Goal: Transaction & Acquisition: Purchase product/service

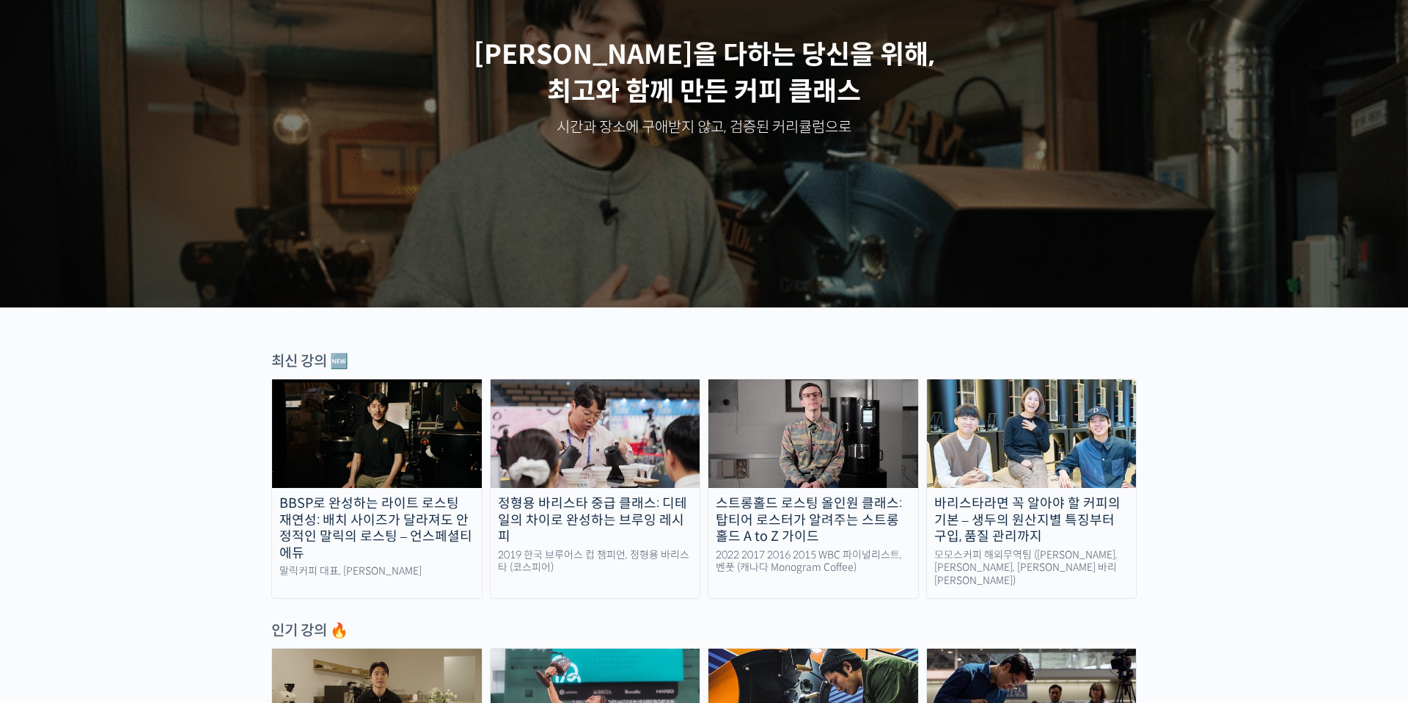
scroll to position [213, 0]
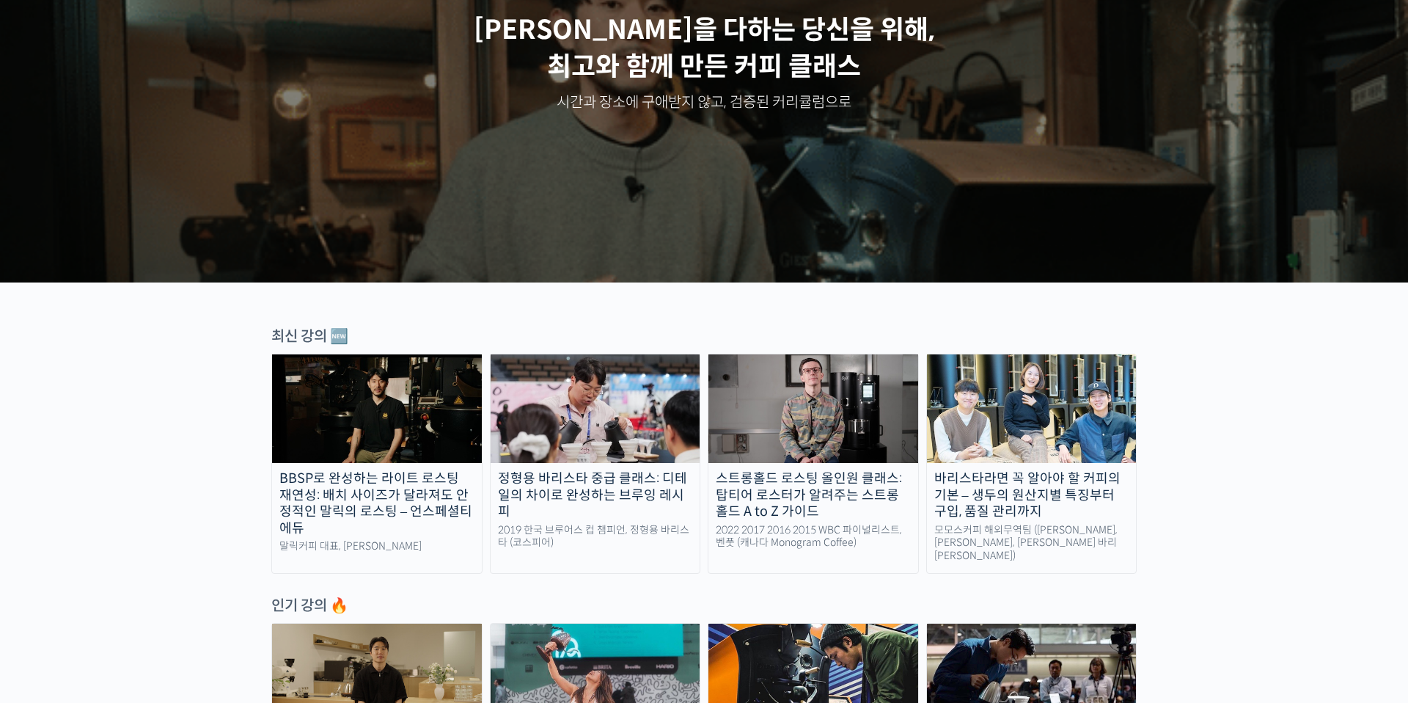
click at [418, 440] on img at bounding box center [377, 408] width 210 height 109
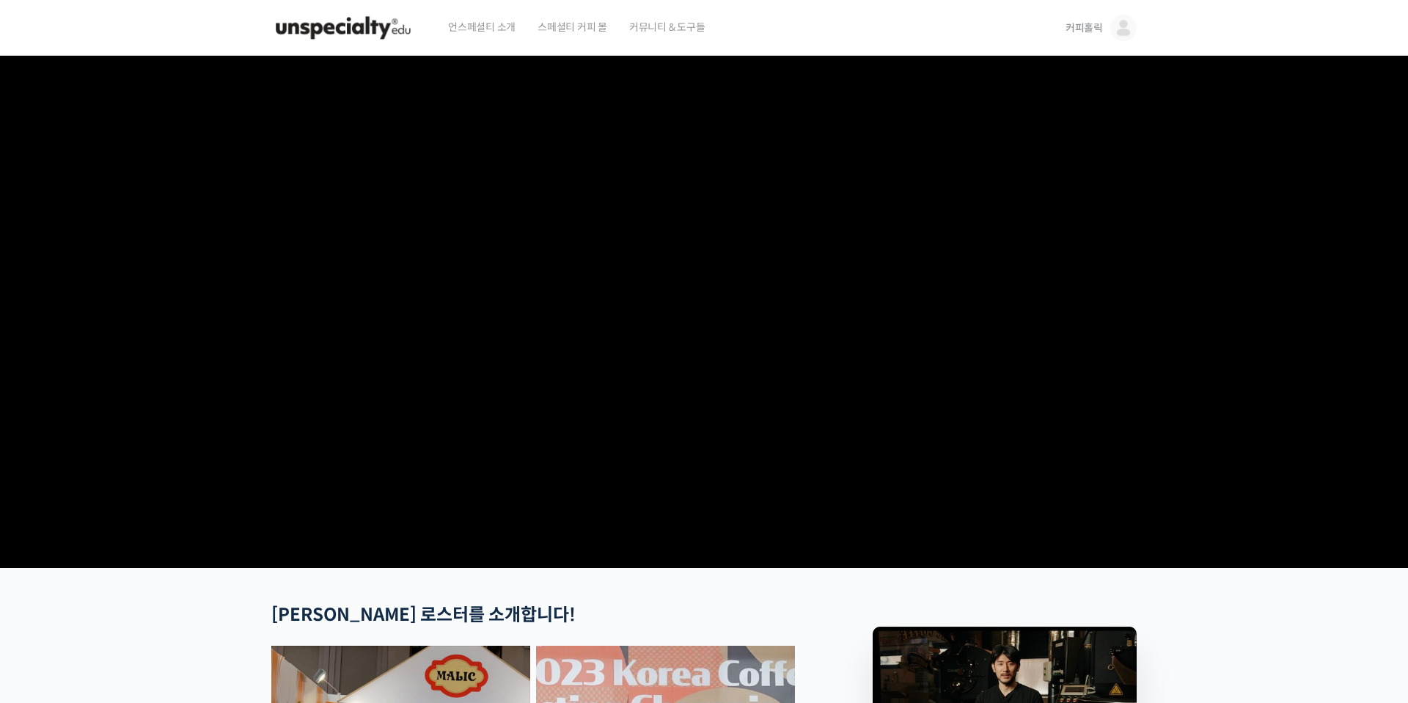
scroll to position [314, 0]
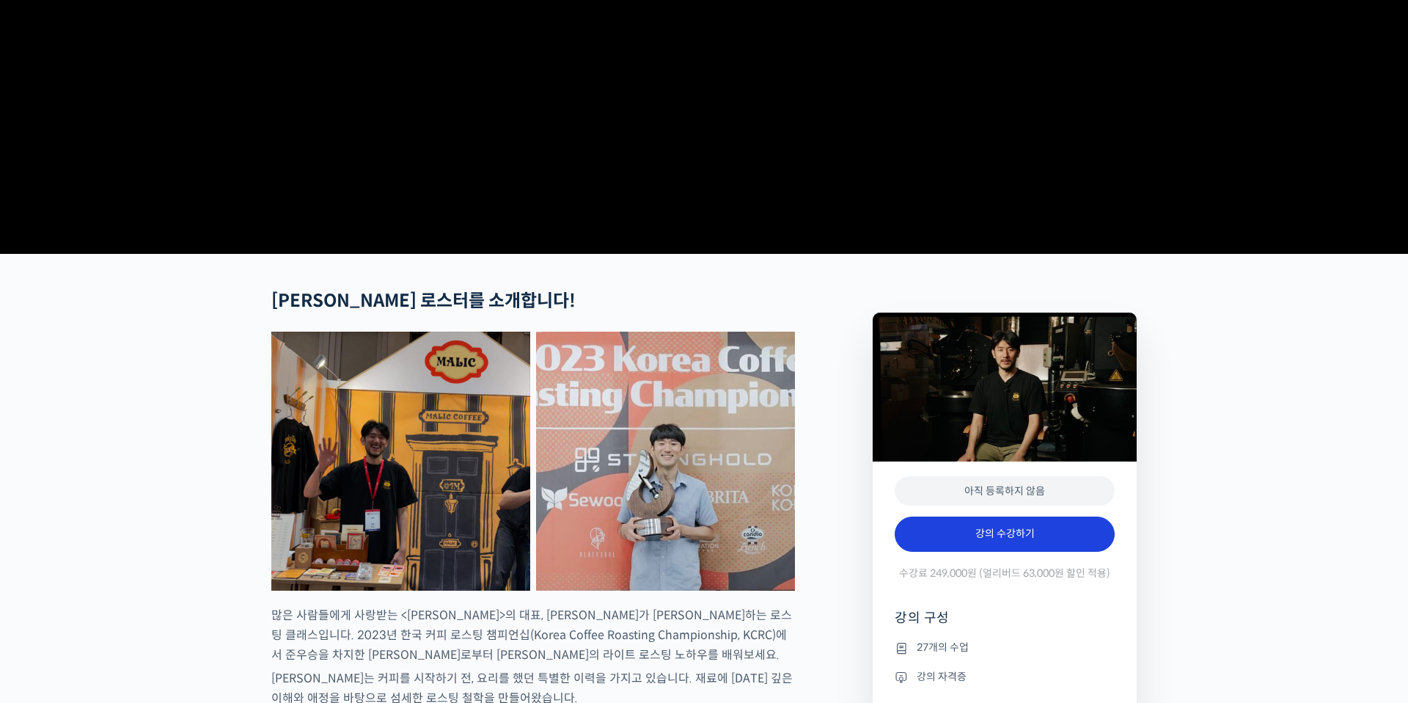
click at [991, 551] on link "강의 수강하기" at bounding box center [1005, 533] width 220 height 35
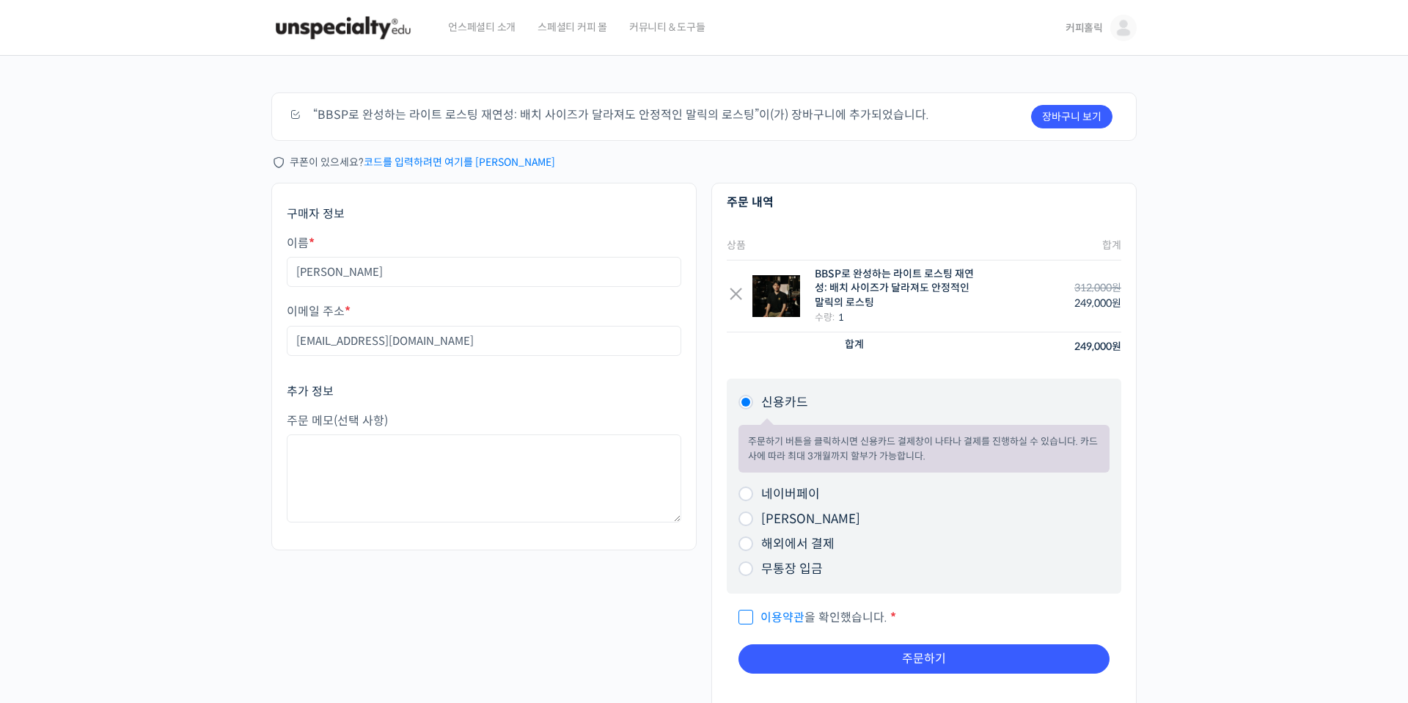
click at [476, 161] on link "코드를 입력하려면 여기를 [PERSON_NAME]" at bounding box center [459, 161] width 191 height 13
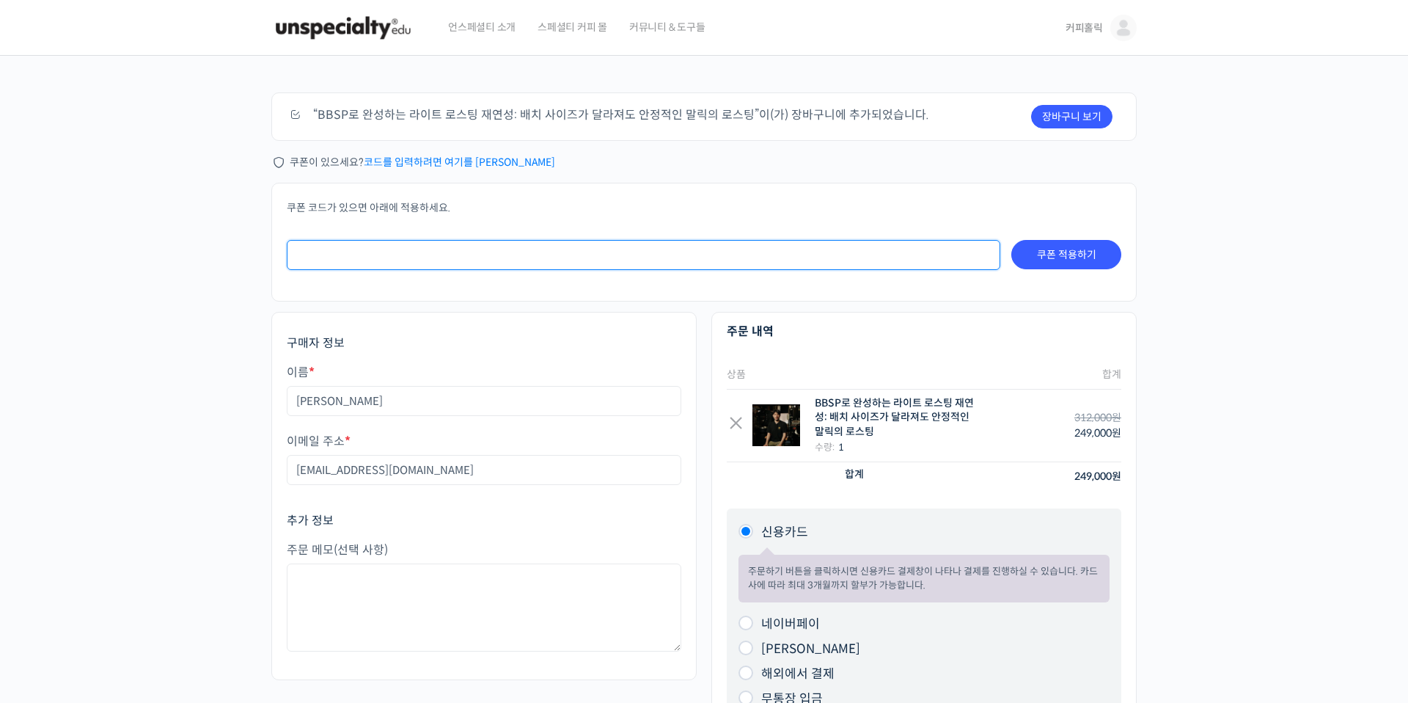
click at [474, 247] on input "쿠폰:" at bounding box center [644, 255] width 714 height 30
paste input "alphanumeric code"
type input "a"
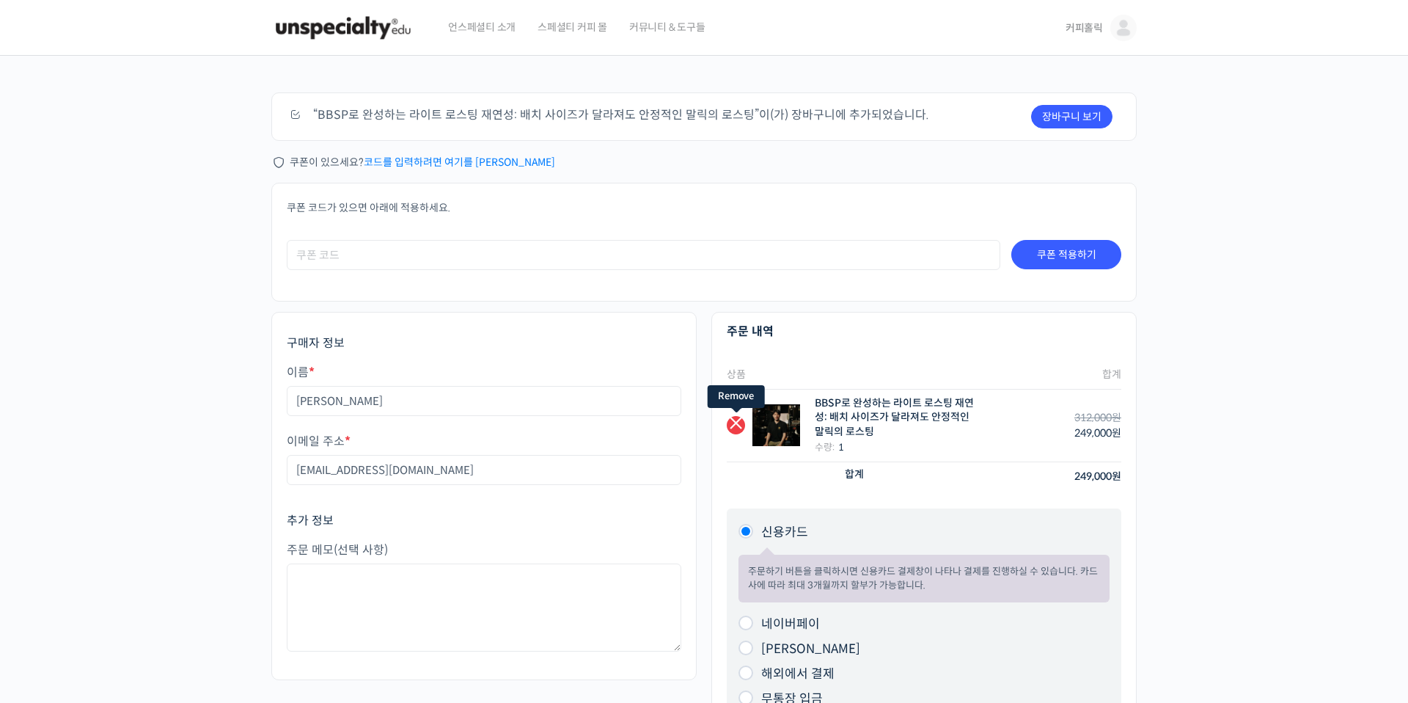
click at [732, 424] on link "×" at bounding box center [736, 425] width 18 height 18
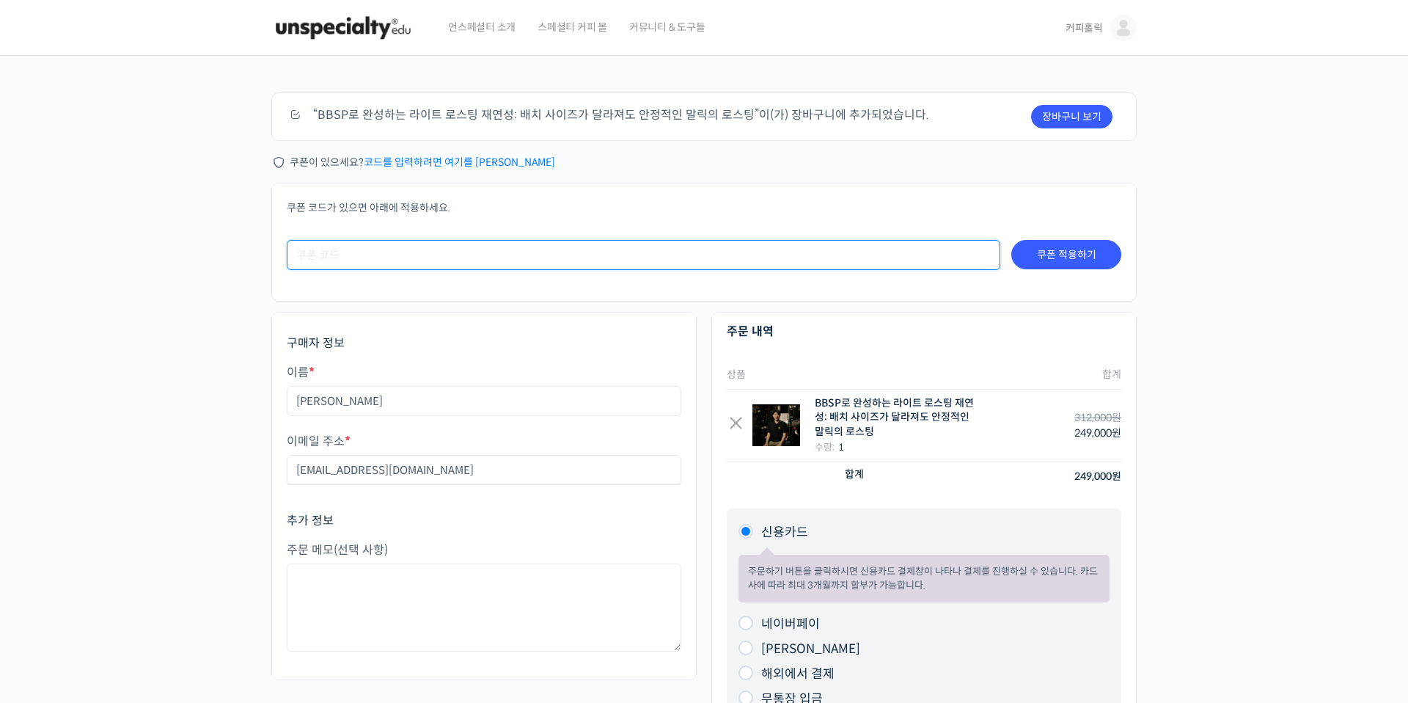
click at [483, 244] on input "쿠폰:" at bounding box center [644, 255] width 714 height 30
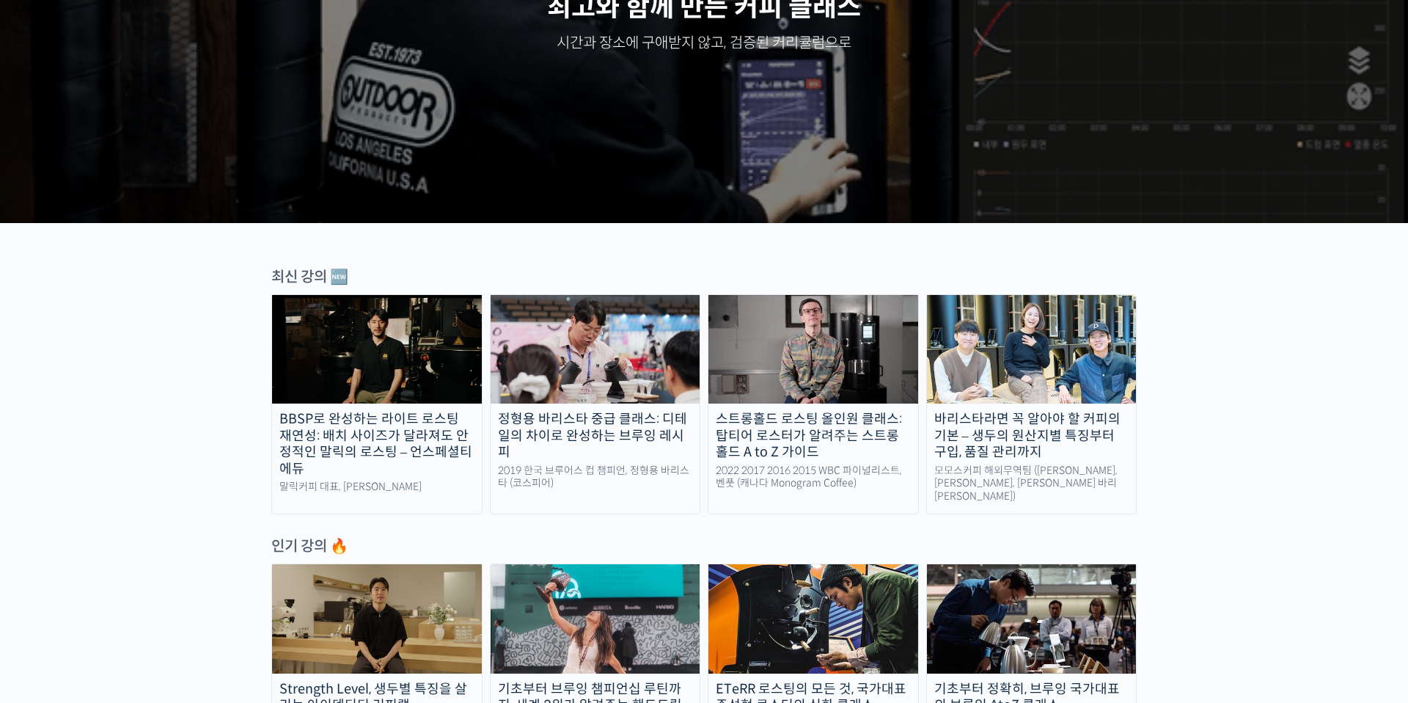
click at [623, 348] on img at bounding box center [596, 349] width 210 height 109
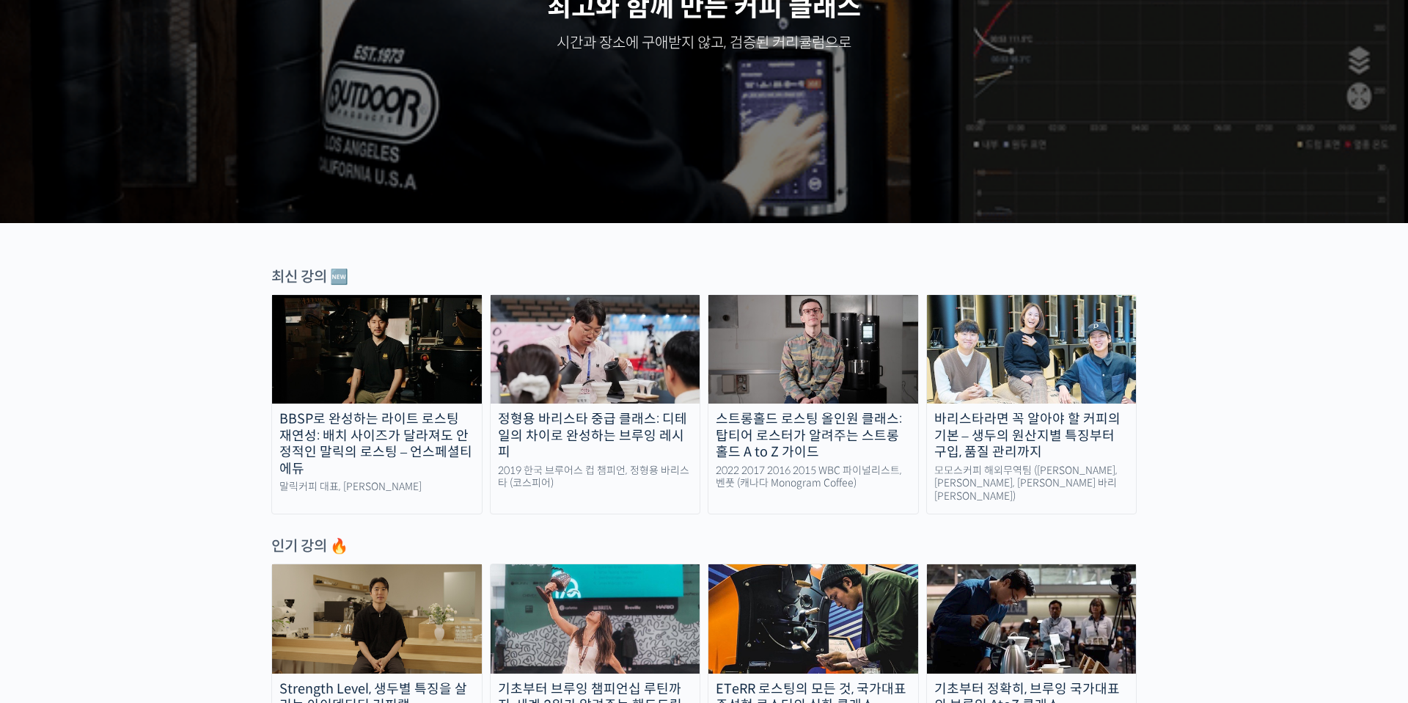
click at [803, 341] on img at bounding box center [813, 349] width 210 height 109
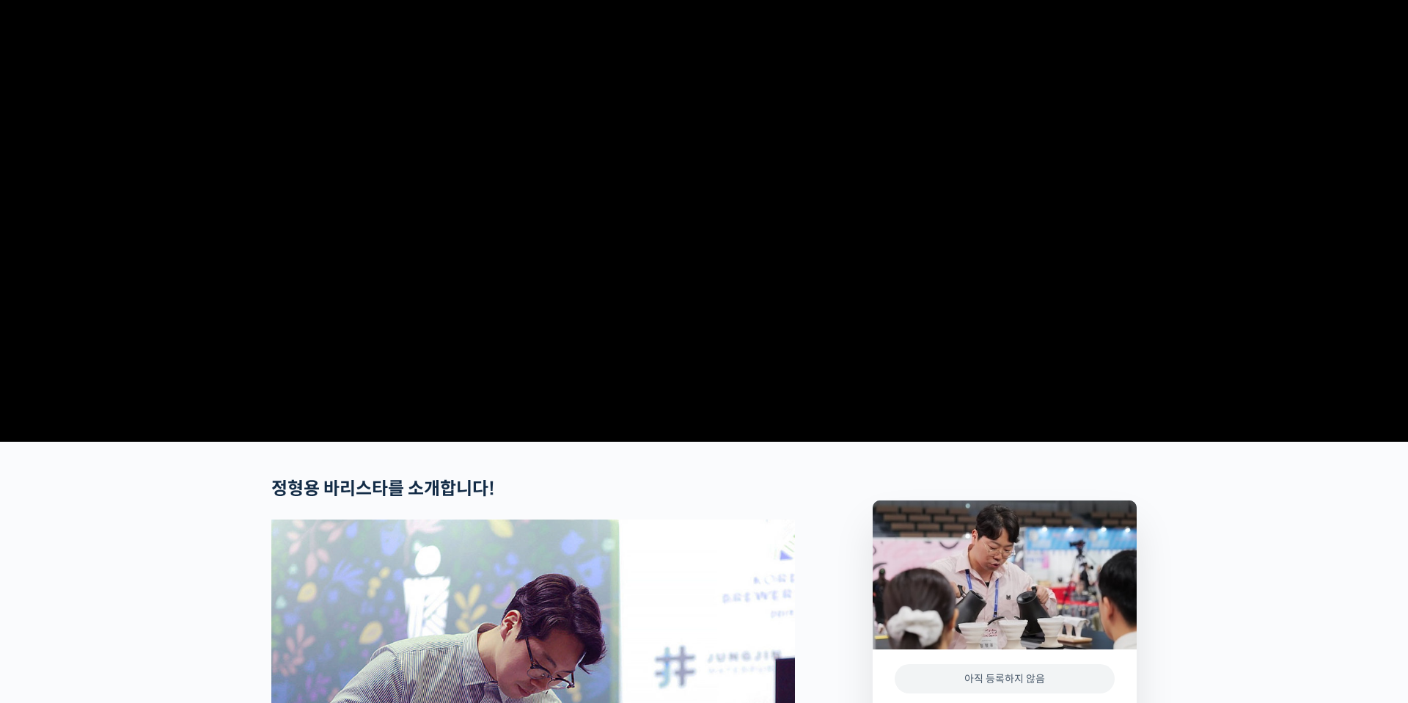
scroll to position [406, 0]
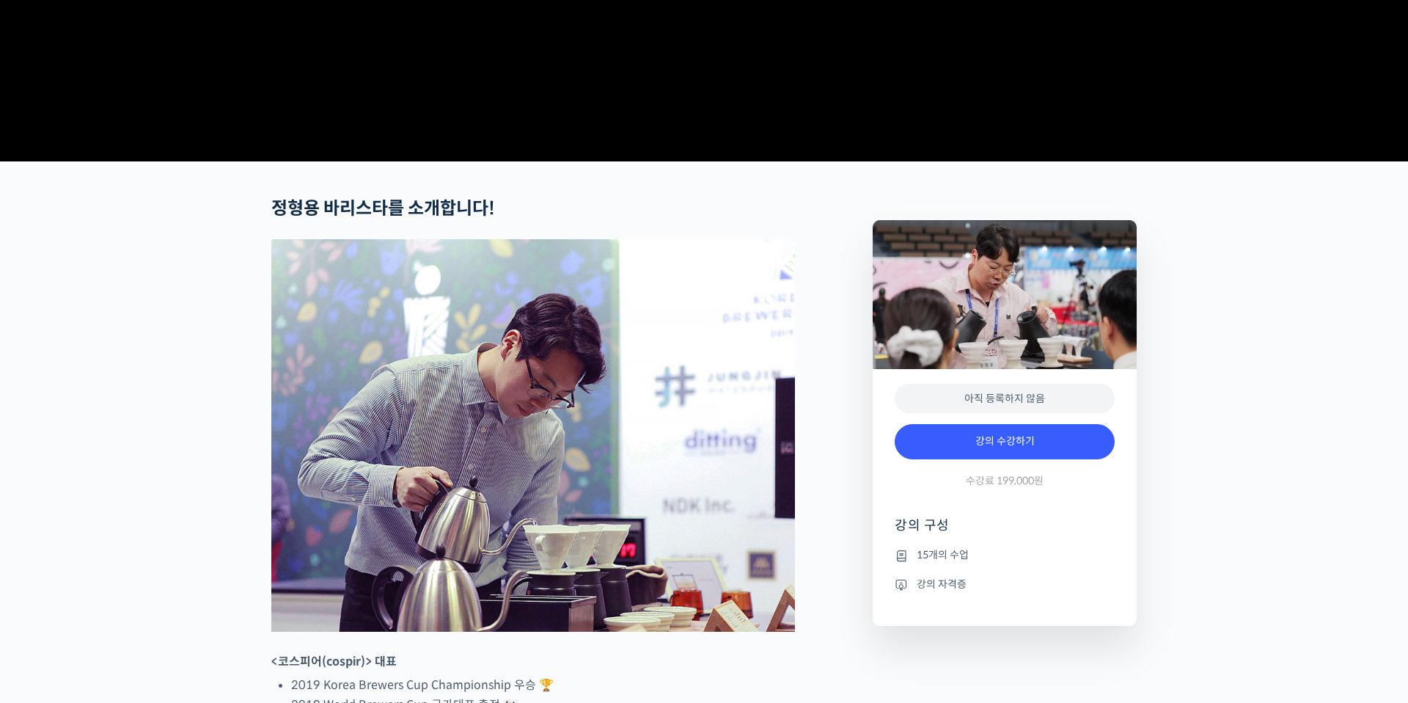
click at [958, 502] on div "강의 수강하기 수강료 199,000원" at bounding box center [1005, 459] width 220 height 85
click at [1001, 459] on link "강의 수강하기" at bounding box center [1005, 441] width 220 height 35
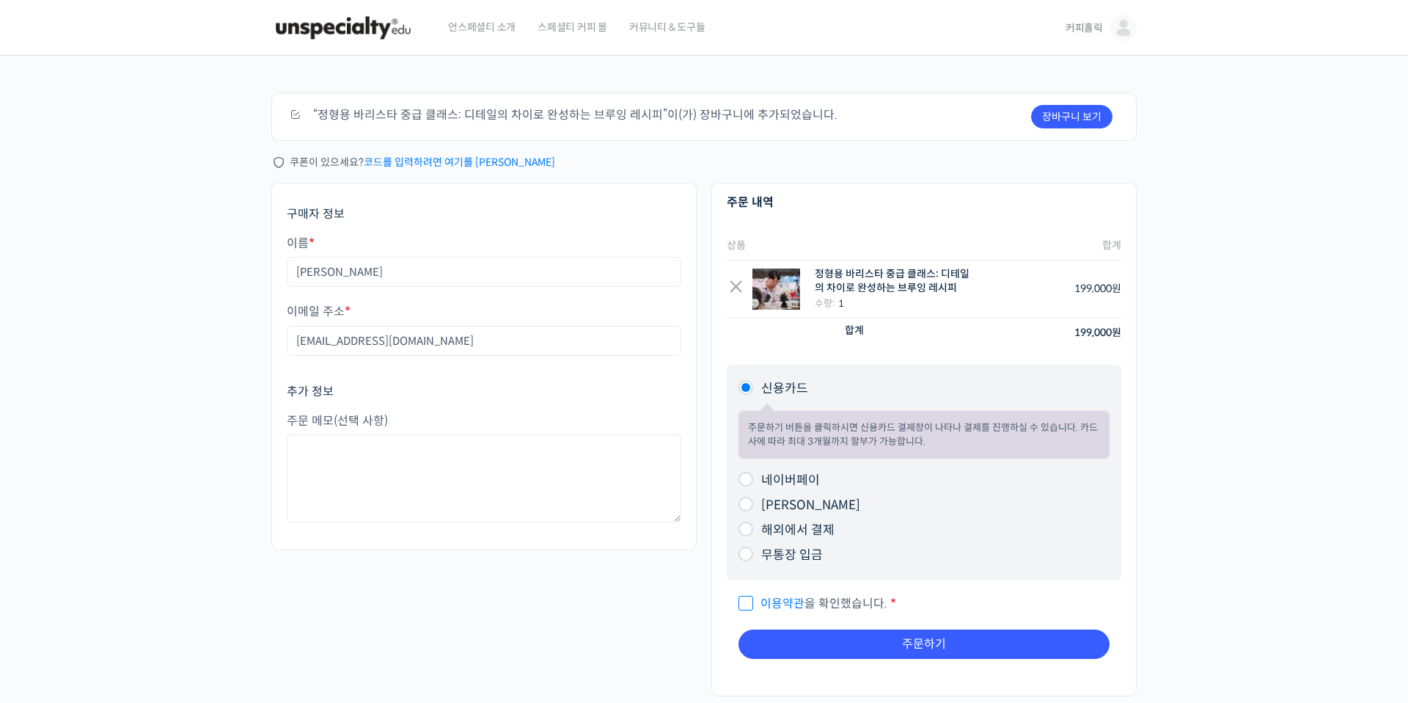
click at [472, 159] on link "코드를 입력하려면 여기를 클릭하세요" at bounding box center [459, 161] width 191 height 13
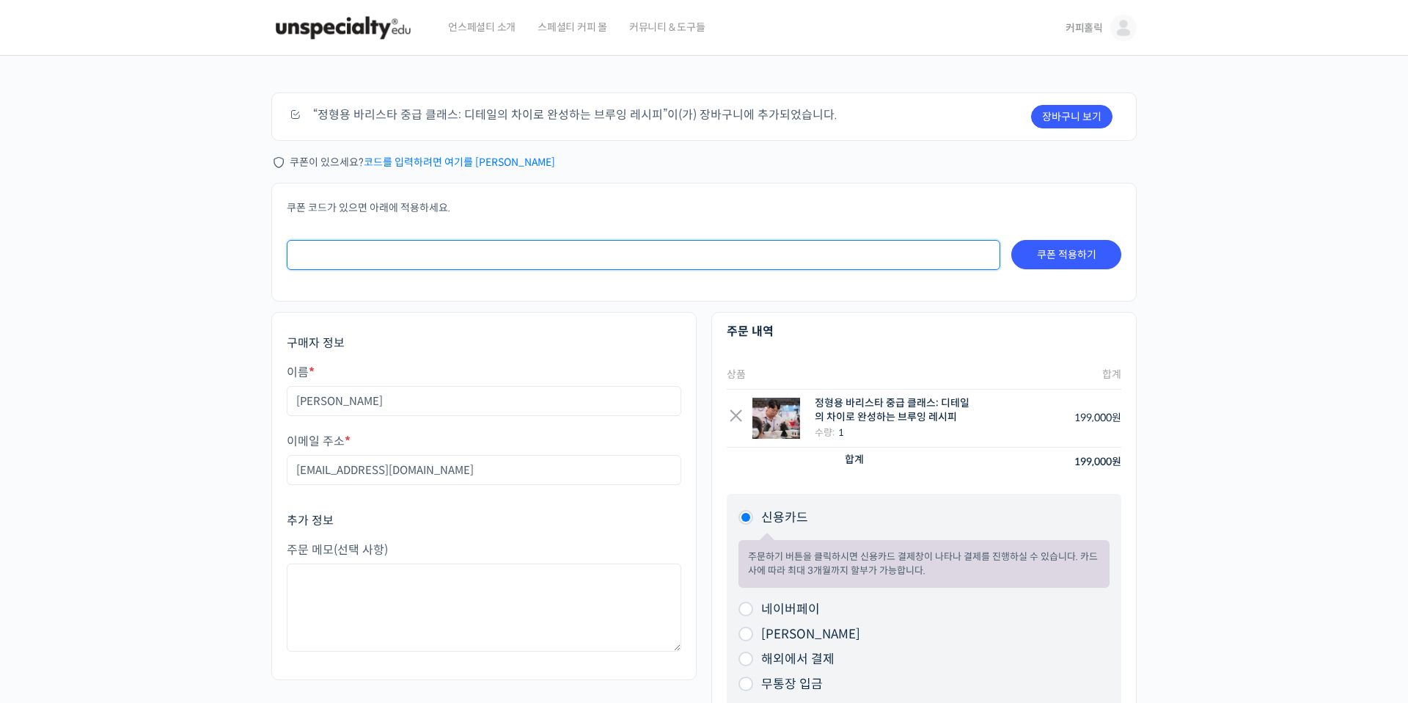
click at [494, 241] on input "쿠폰:" at bounding box center [644, 255] width 714 height 30
paste input "QX99BAWP!@#!@#$%#"
type input "QX99BAWP!@#!@#$%#"
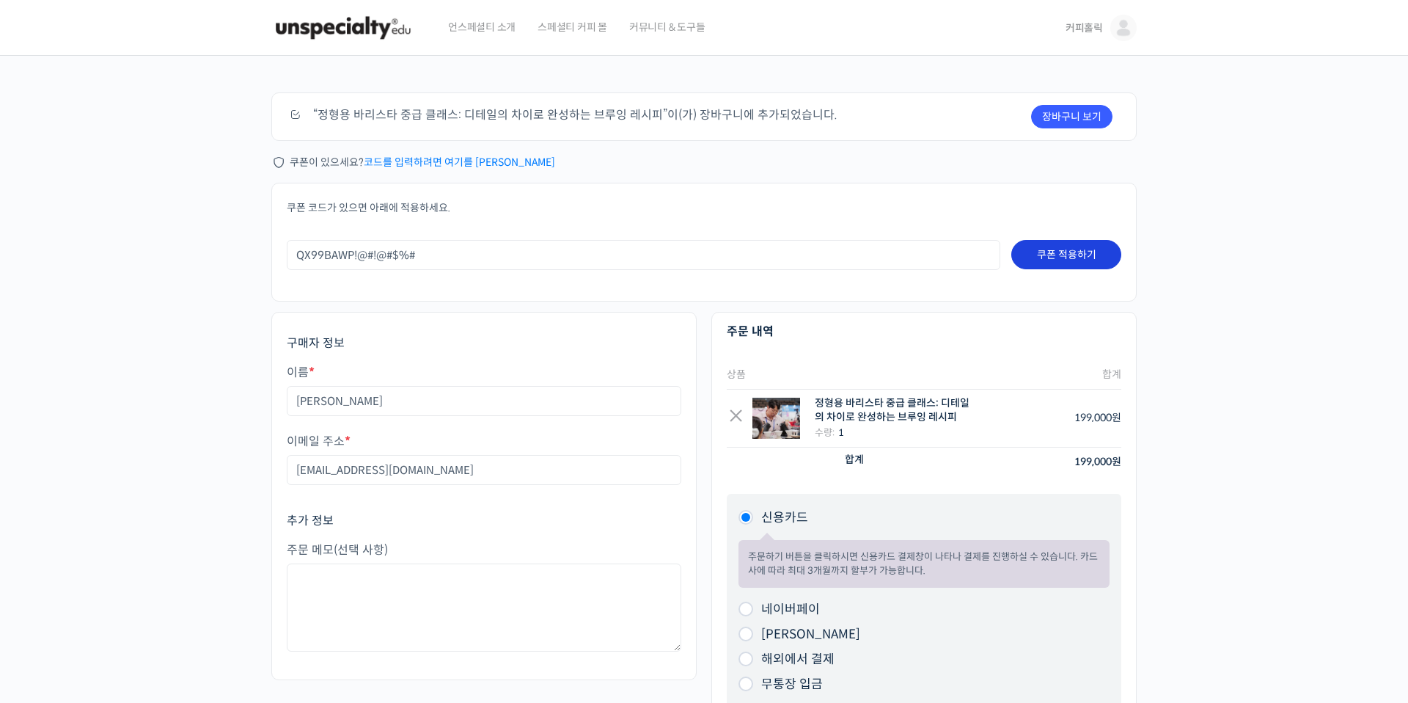
click at [1106, 250] on button "쿠폰 적용하기" at bounding box center [1066, 254] width 110 height 29
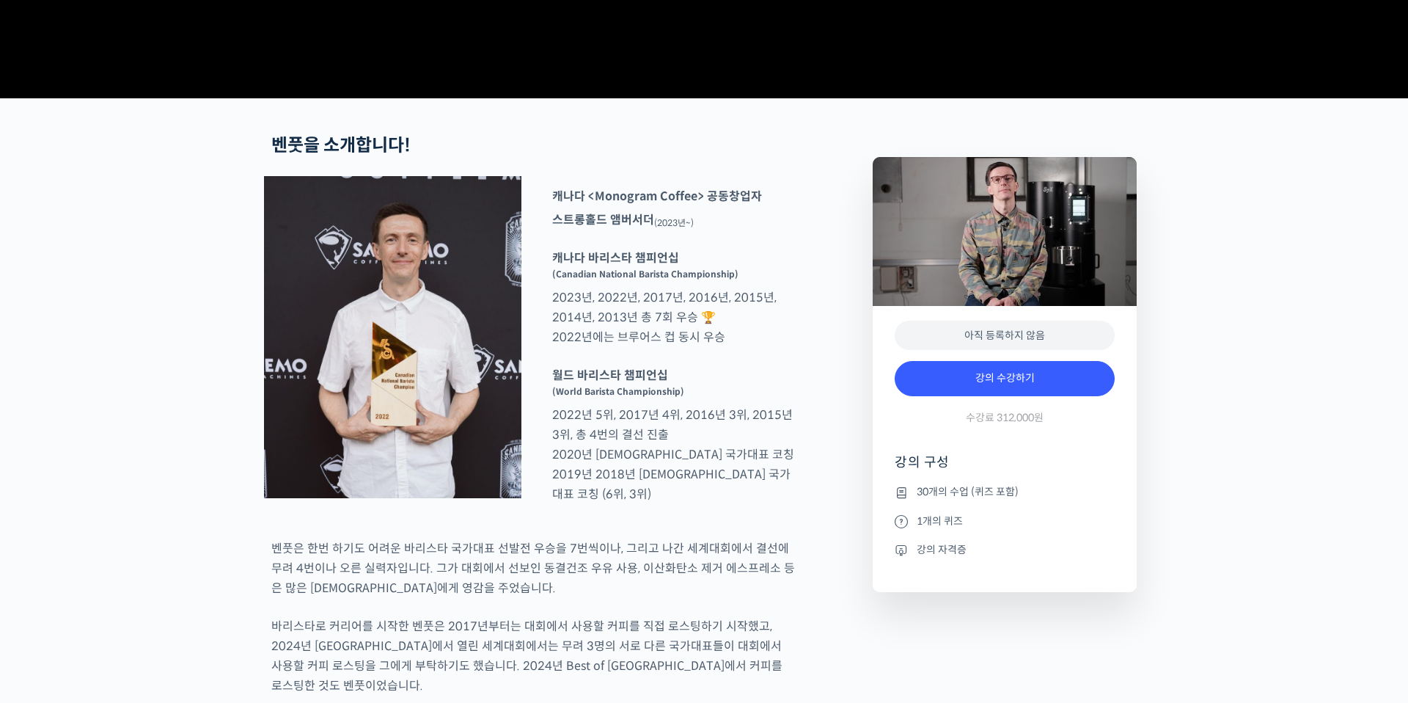
scroll to position [496, 0]
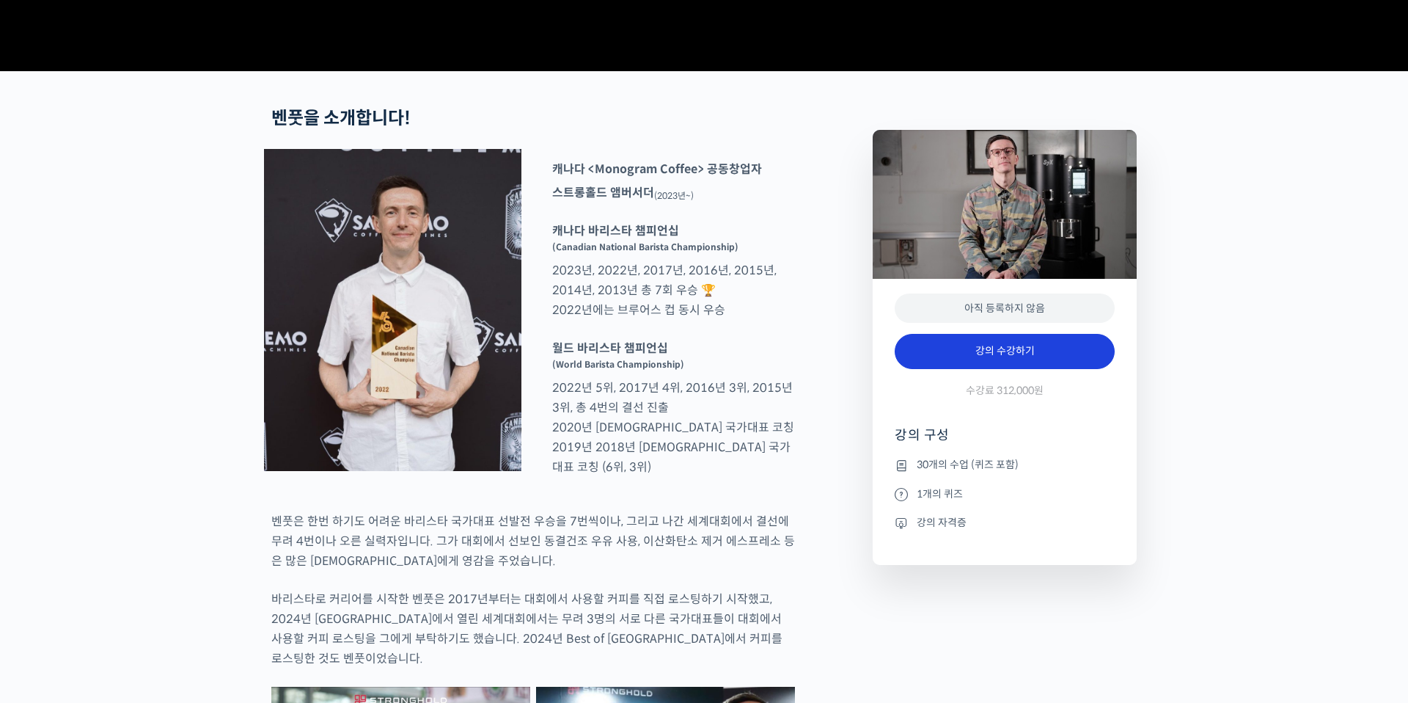
click at [970, 369] on link "강의 수강하기" at bounding box center [1005, 351] width 220 height 35
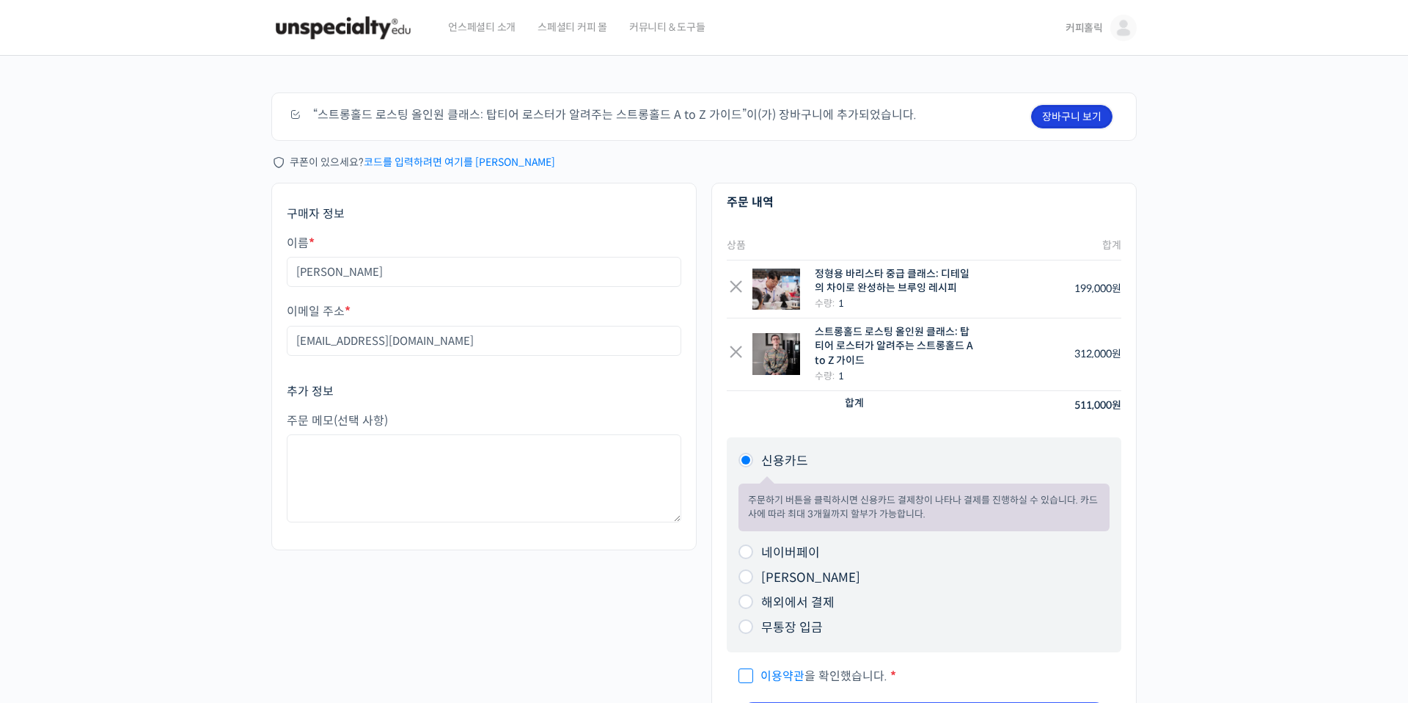
click at [1051, 122] on link "장바구니 보기" at bounding box center [1071, 116] width 81 height 23
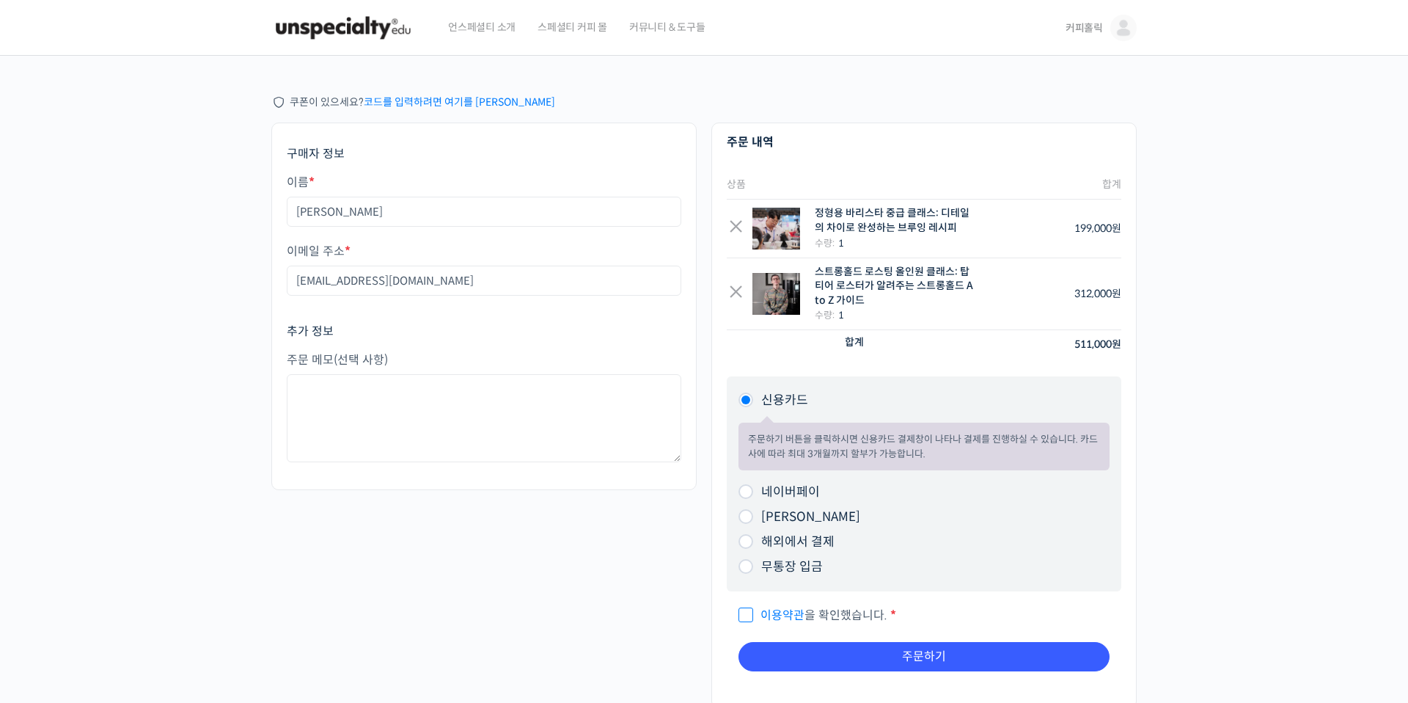
click at [425, 100] on link "코드를 입력하려면 여기를 [PERSON_NAME]" at bounding box center [459, 101] width 191 height 13
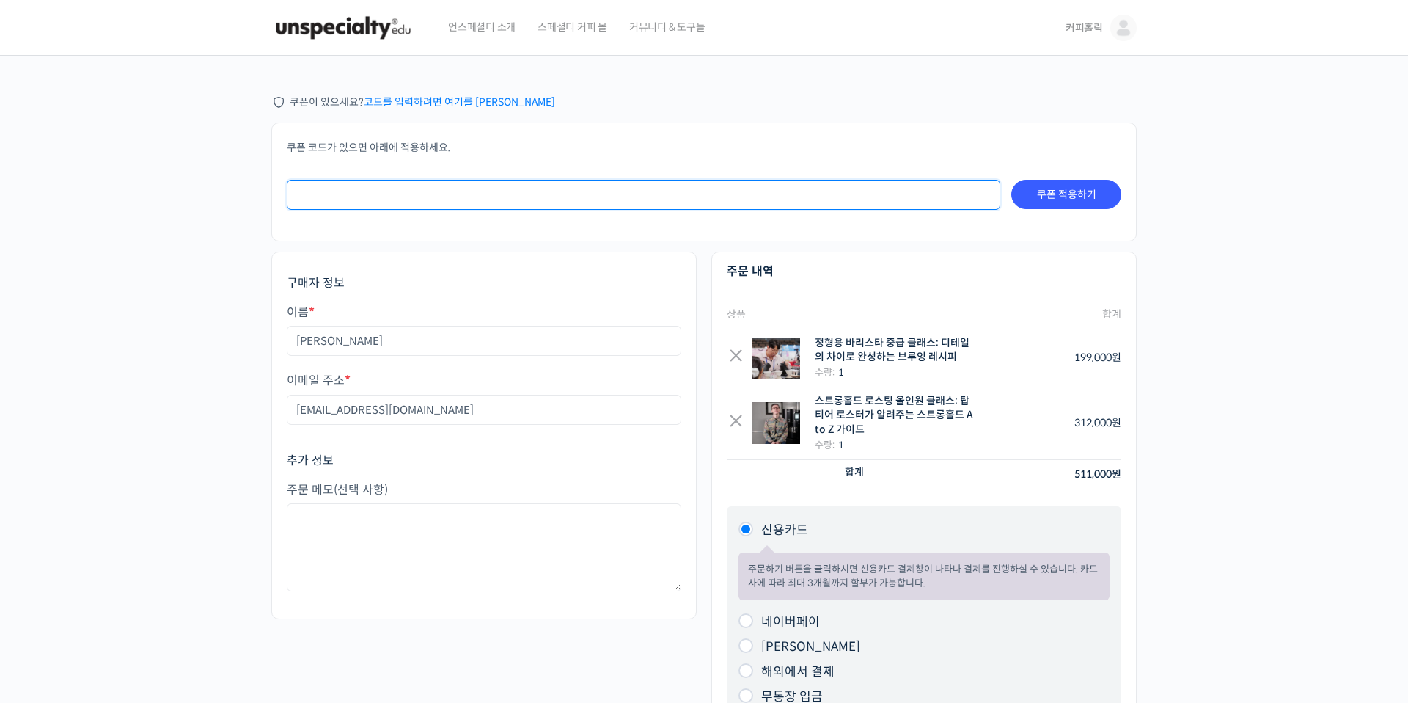
click at [414, 186] on input "쿠폰:" at bounding box center [644, 195] width 714 height 30
paste input "QX99BAWP!@#!@#$%#"
type input "QX99BAWP!@#!@#$%#"
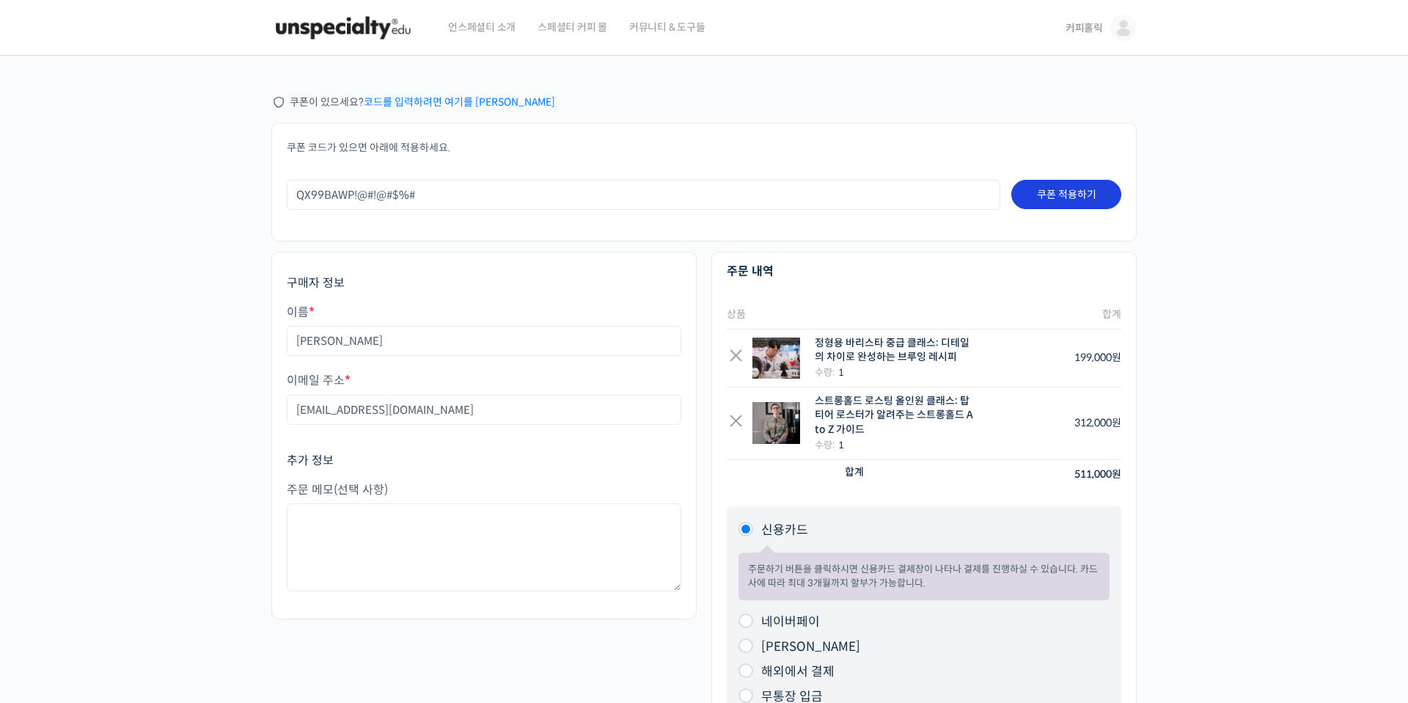
click at [1060, 197] on button "쿠폰 적용하기" at bounding box center [1066, 194] width 110 height 29
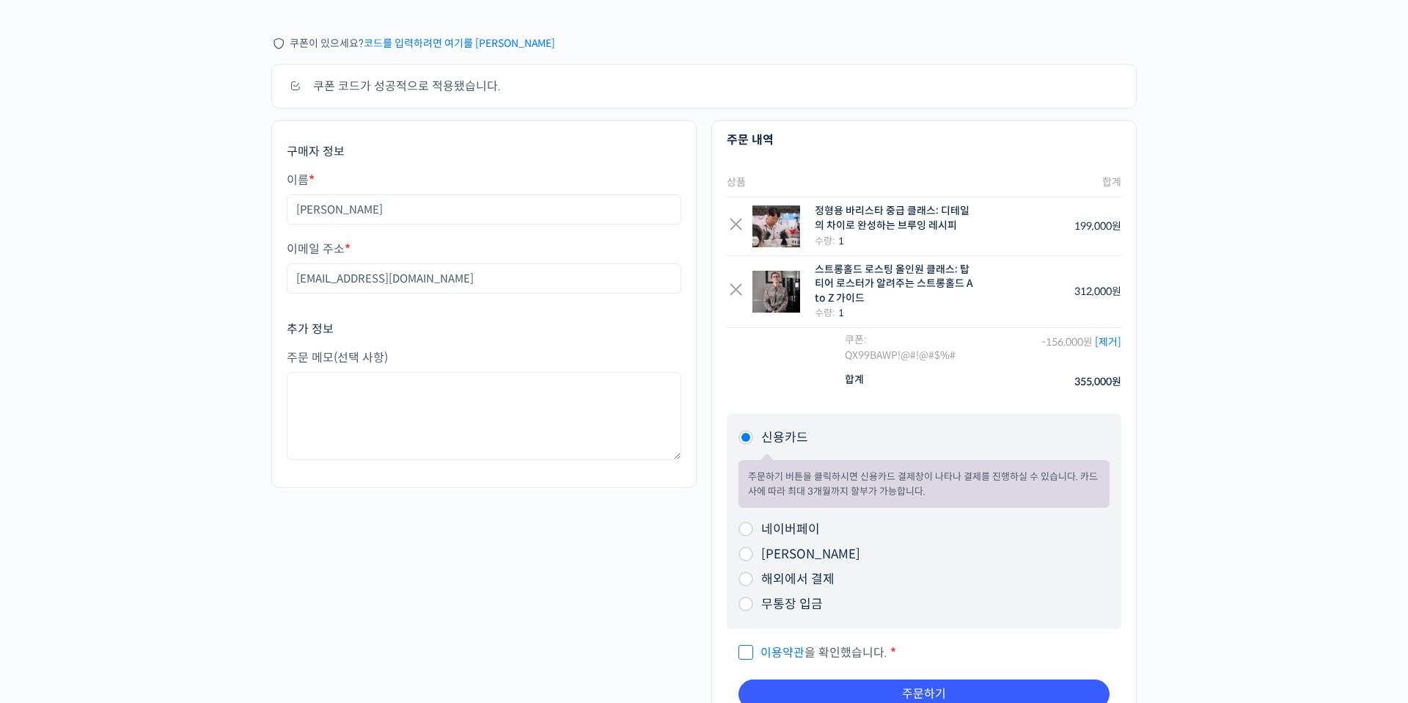
scroll to position [61, 0]
click at [1109, 345] on link "[제거]" at bounding box center [1108, 339] width 26 height 13
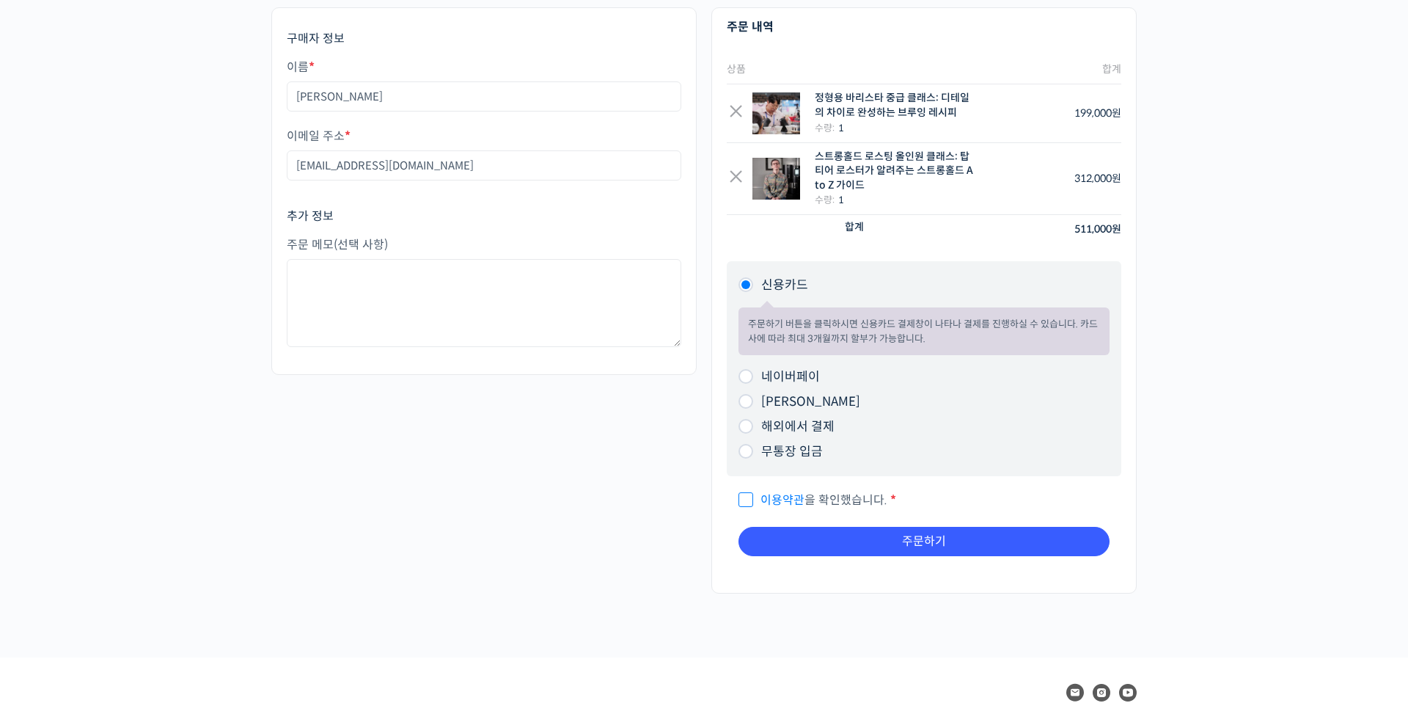
scroll to position [0, 0]
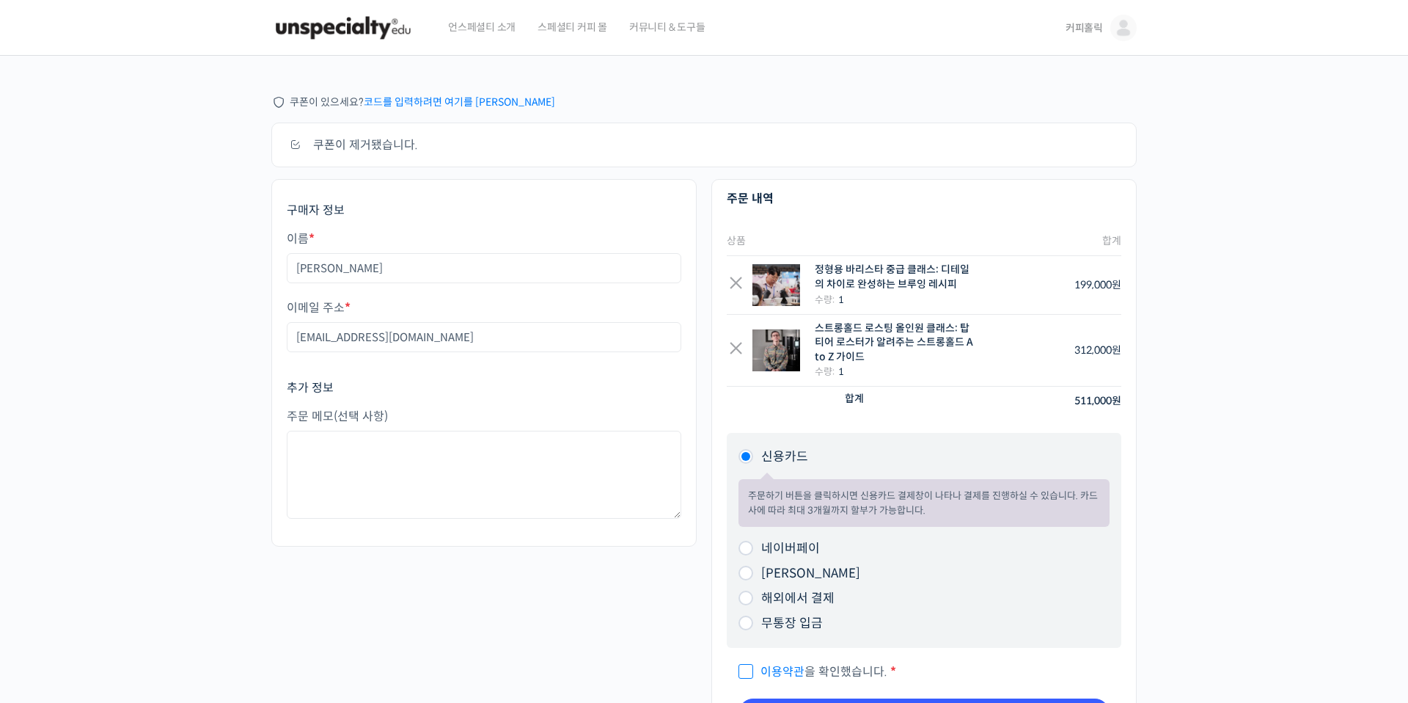
click at [798, 82] on div "주문하기 쿠폰이 있으세요? 코드를 입력하려면 여기를 클릭하세요 쿠폰 코드가 있으면 아래에 적용하세요. 쿠폰: 쿠폰 적용하기 쿠폰이 제거됐습니다…" at bounding box center [704, 442] width 880 height 773
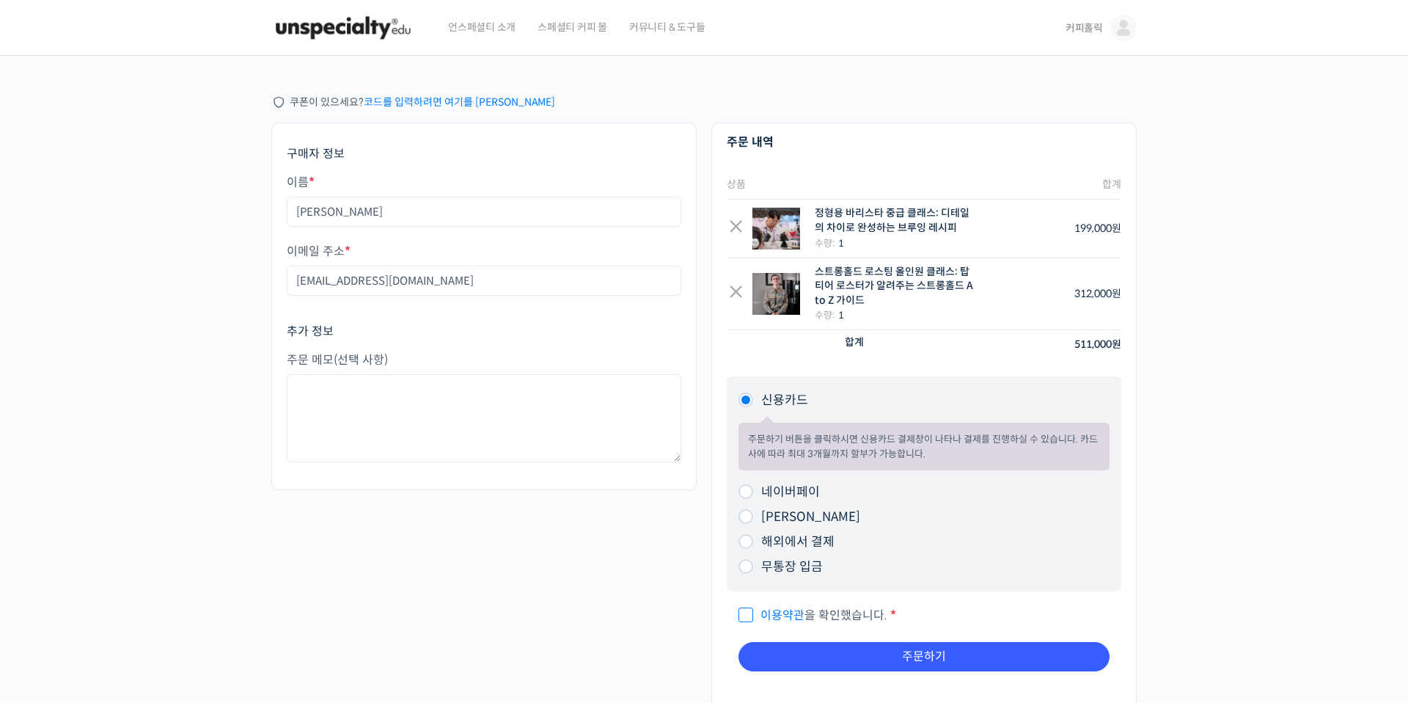
click at [733, 247] on div "× 정형용 바리스타 중급 클래스: 디테일의 차이로 완성하는 브루잉 레시피 수량: 1" at bounding box center [851, 228] width 248 height 44
click at [737, 232] on link "×" at bounding box center [736, 228] width 18 height 18
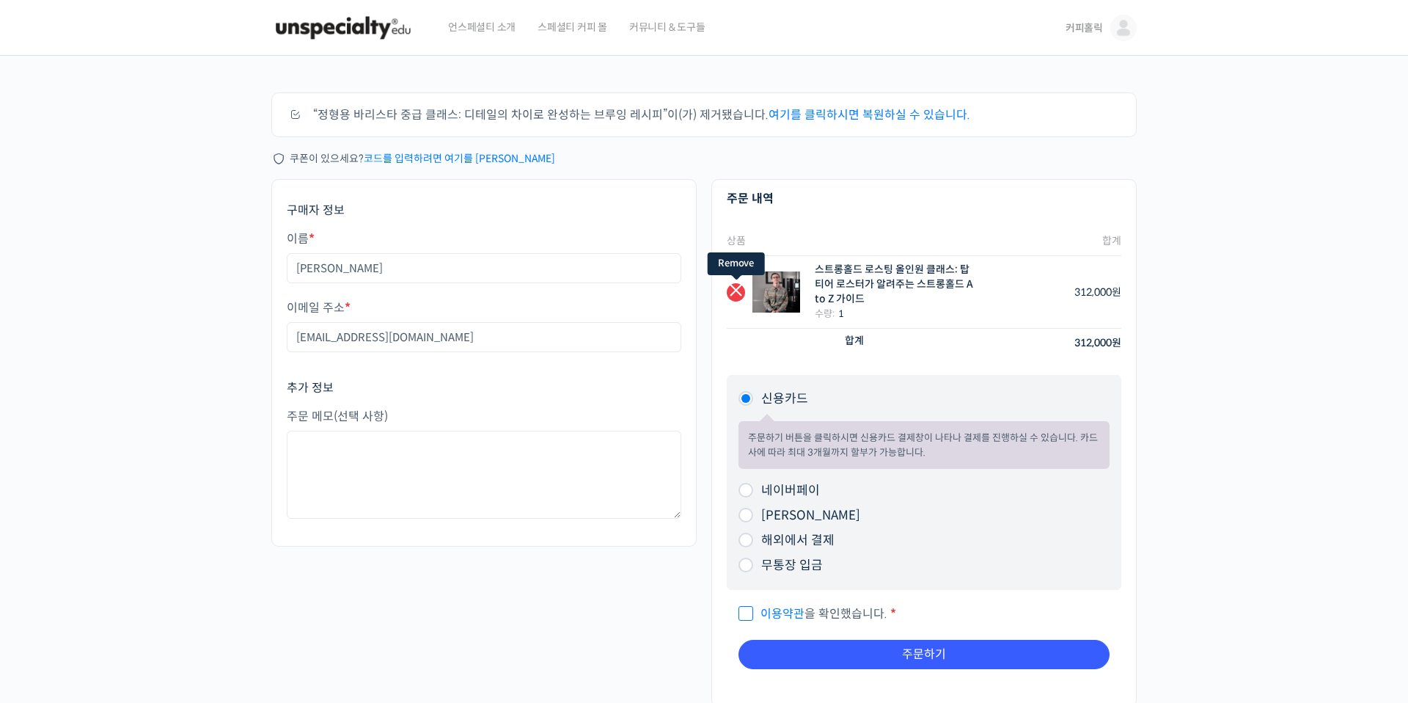
click at [739, 285] on link "×" at bounding box center [736, 292] width 18 height 18
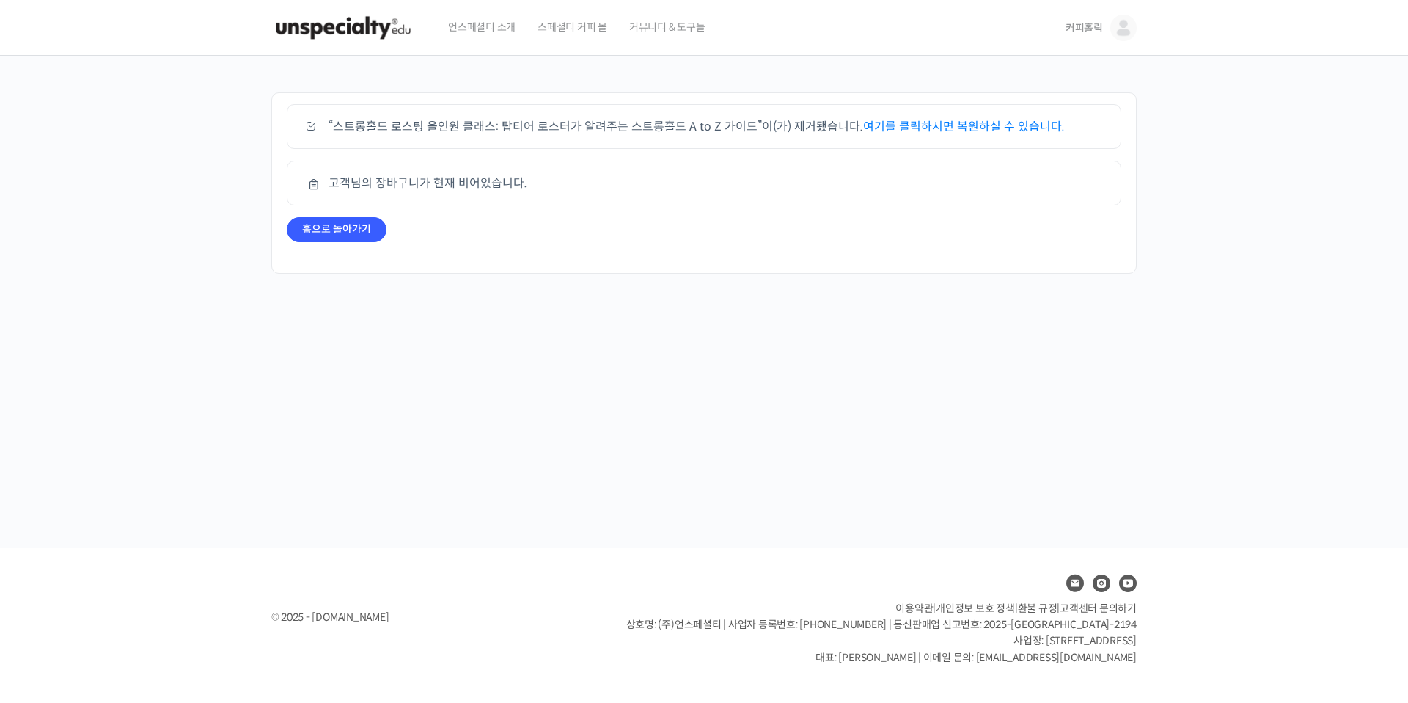
click at [355, 26] on img at bounding box center [343, 28] width 144 height 44
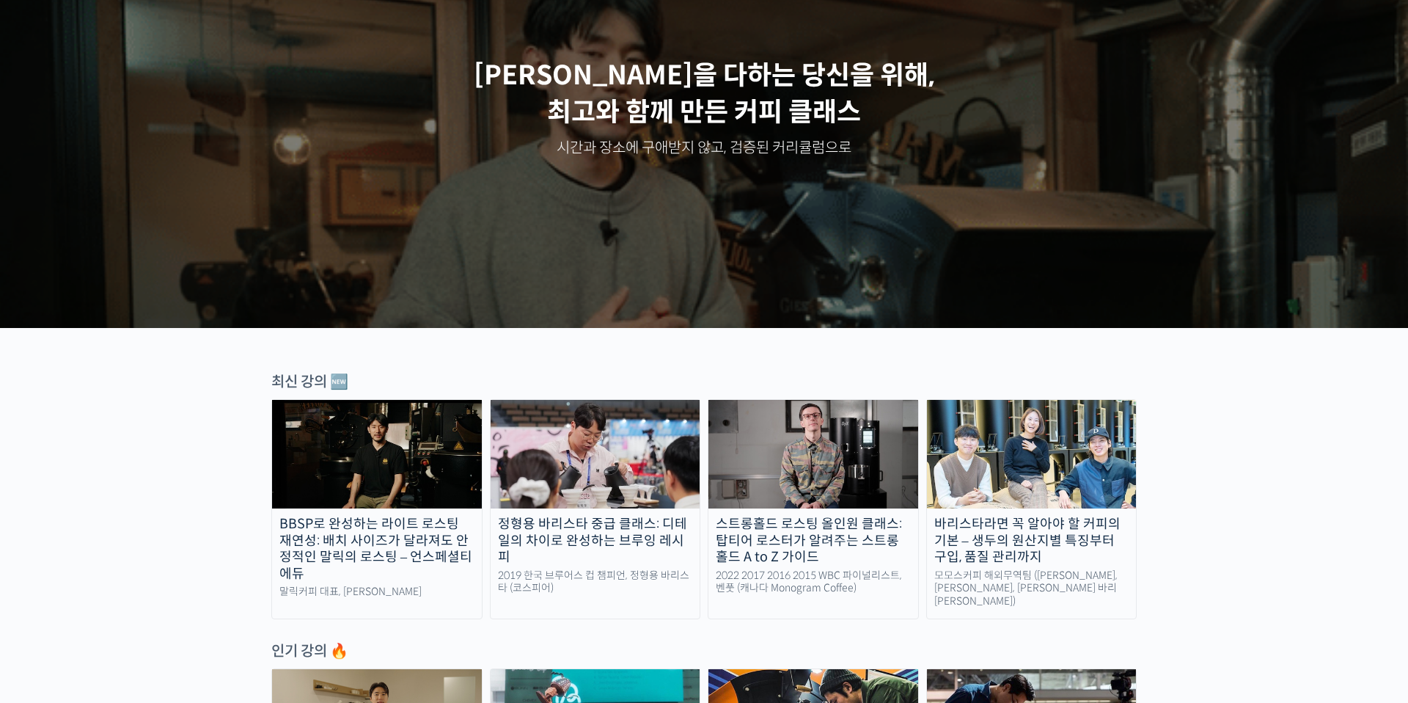
scroll to position [185, 0]
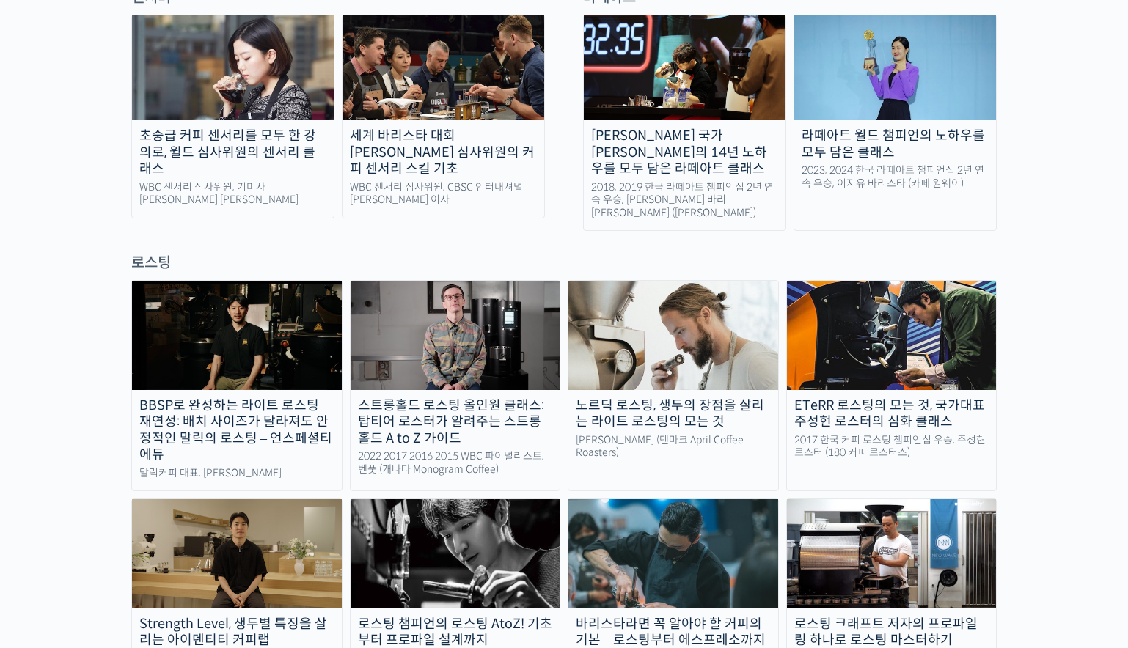
scroll to position [1113, 0]
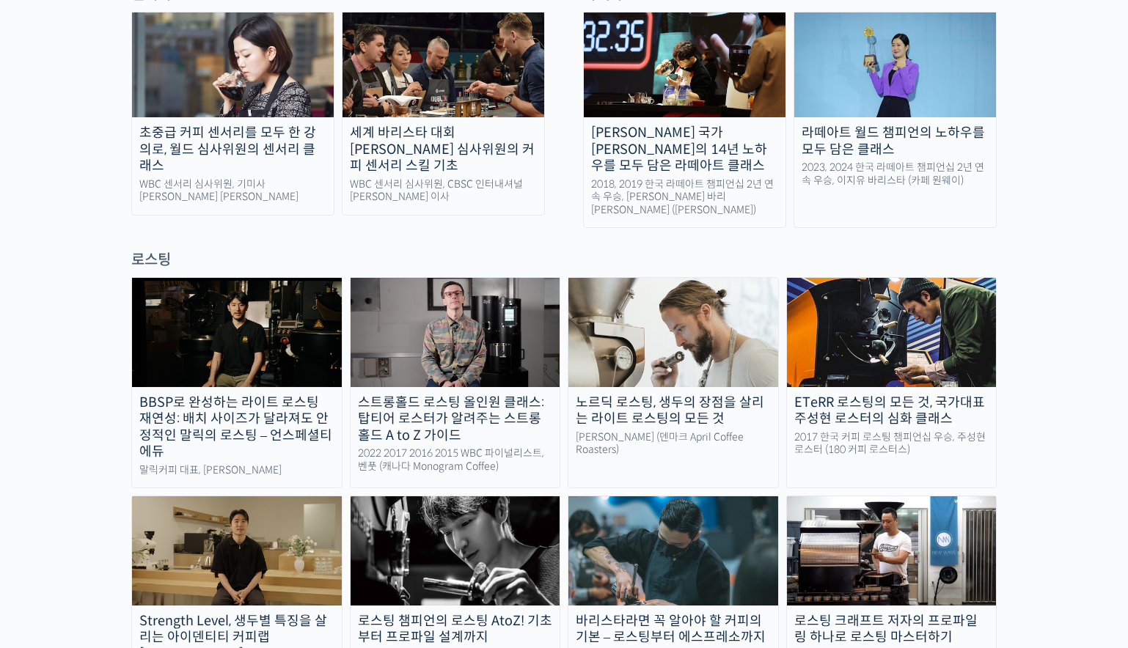
click at [227, 125] on div "초중급 커피 센서리를 모두 한 강의로, 월드 심사위원의 센서리 클래스" at bounding box center [233, 150] width 202 height 50
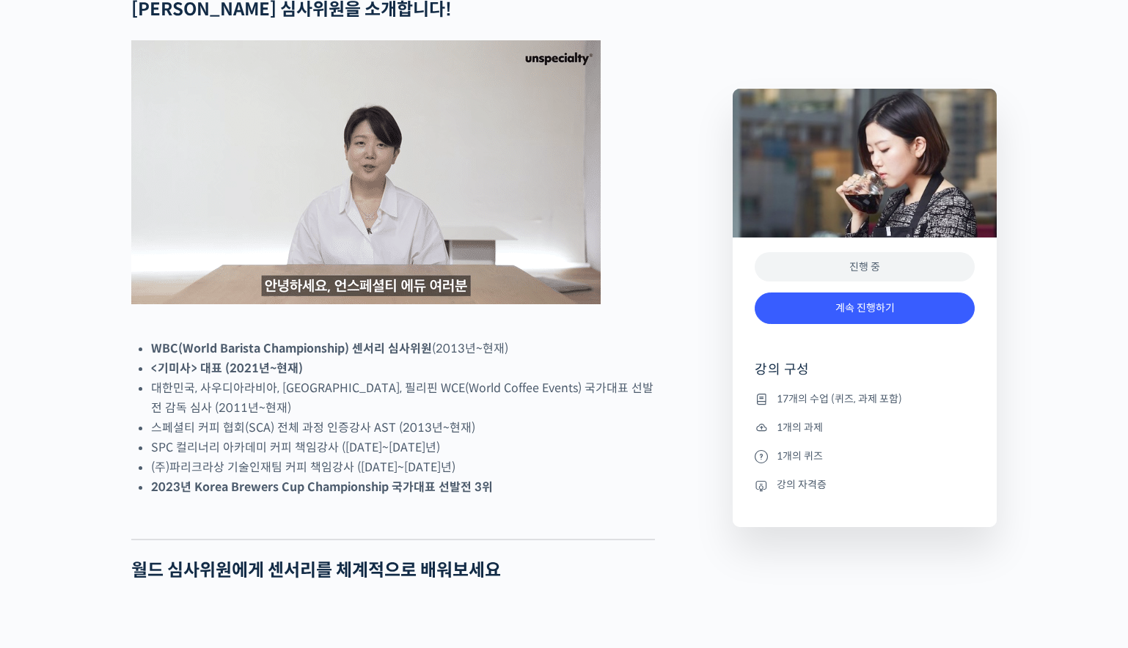
scroll to position [643, 0]
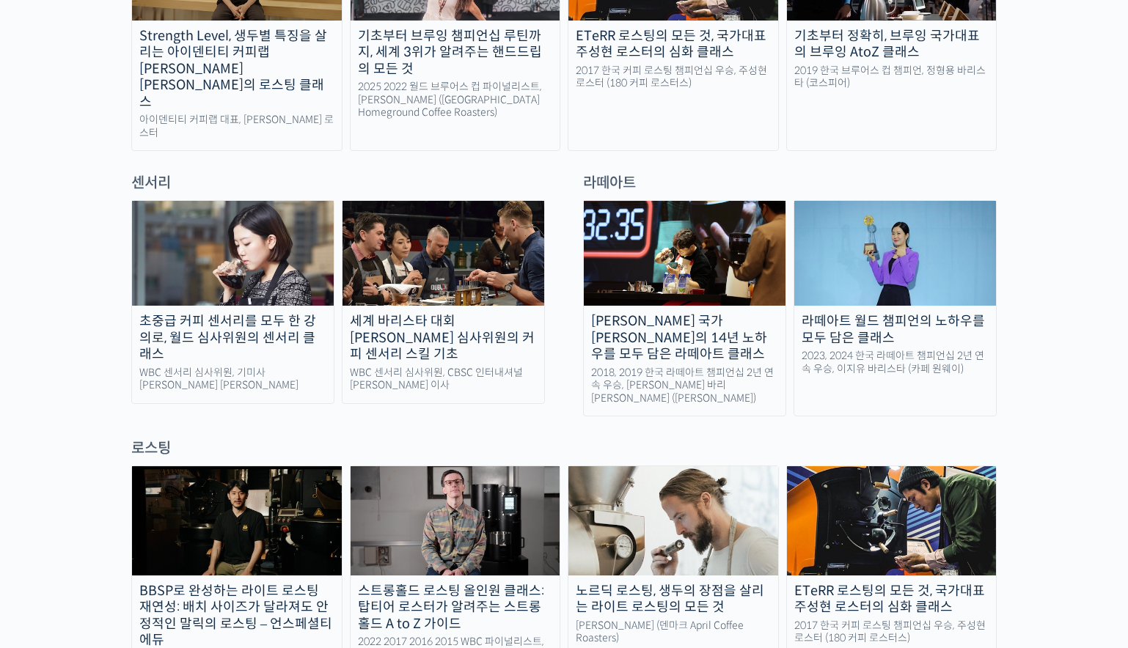
scroll to position [923, 0]
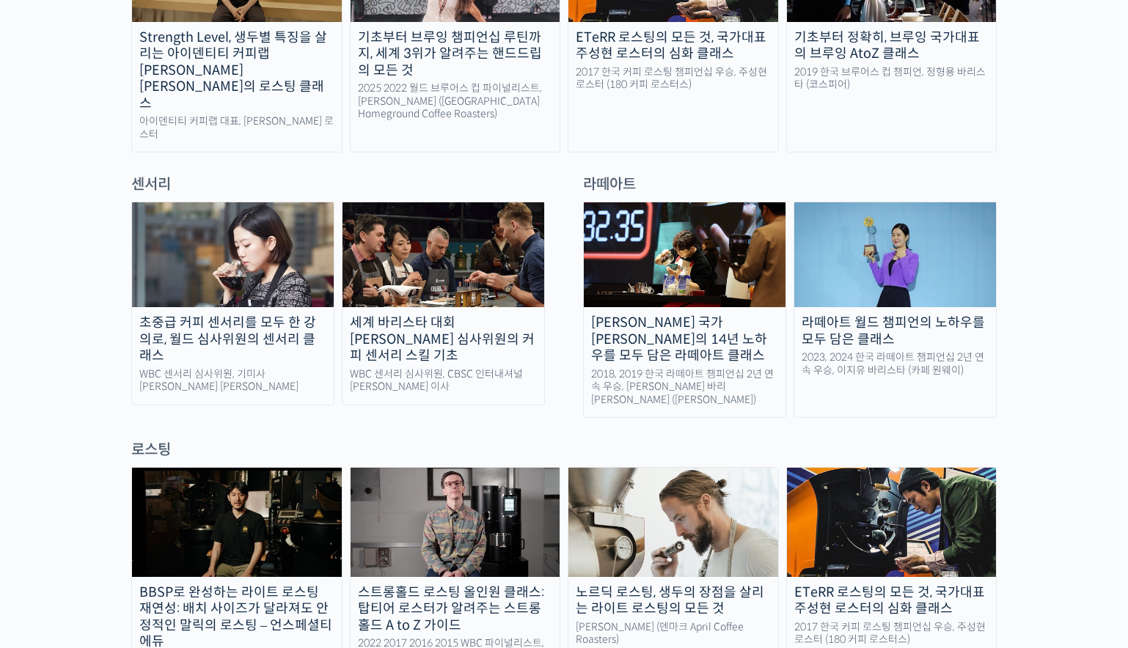
click at [643, 221] on img at bounding box center [685, 254] width 202 height 105
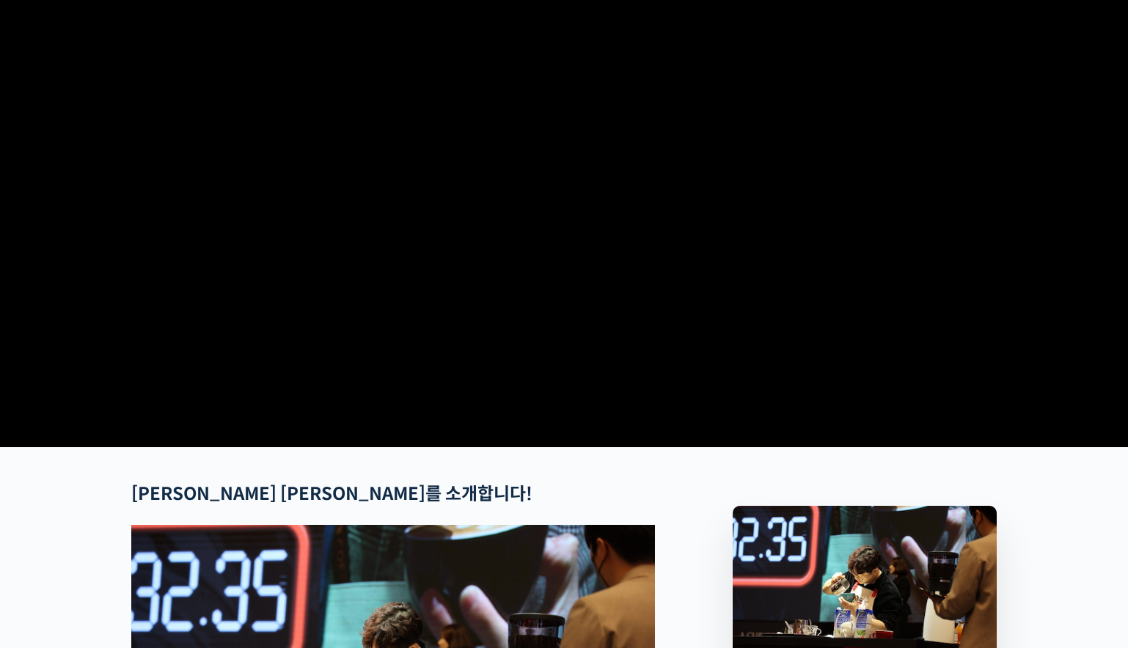
scroll to position [593, 0]
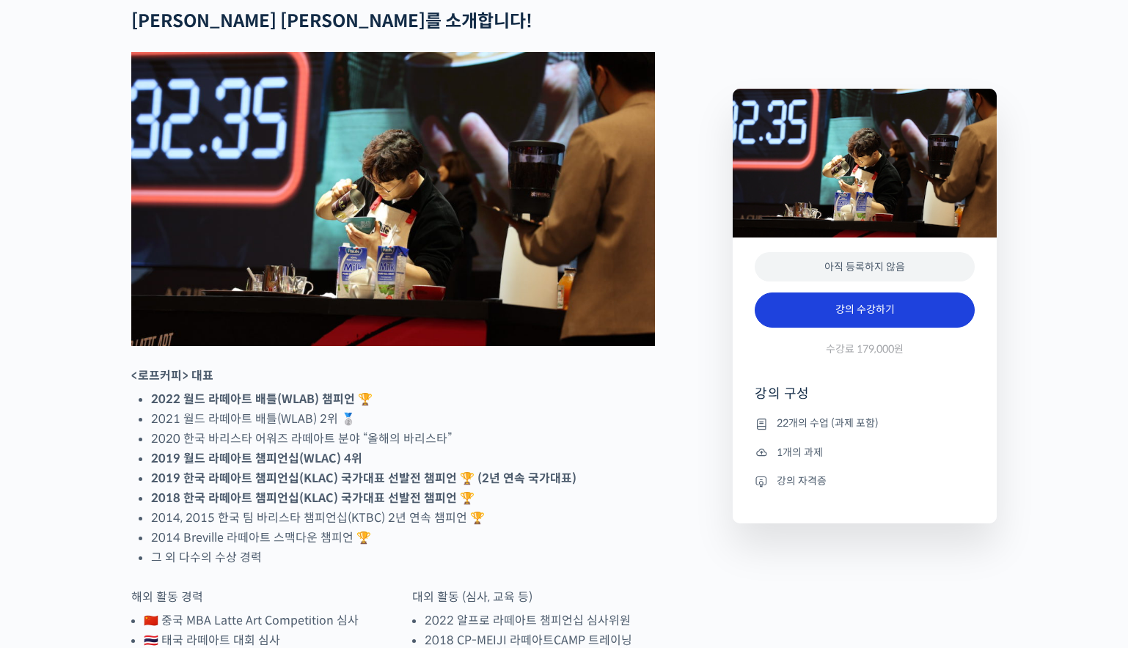
click at [827, 301] on link "강의 수강하기" at bounding box center [865, 310] width 220 height 35
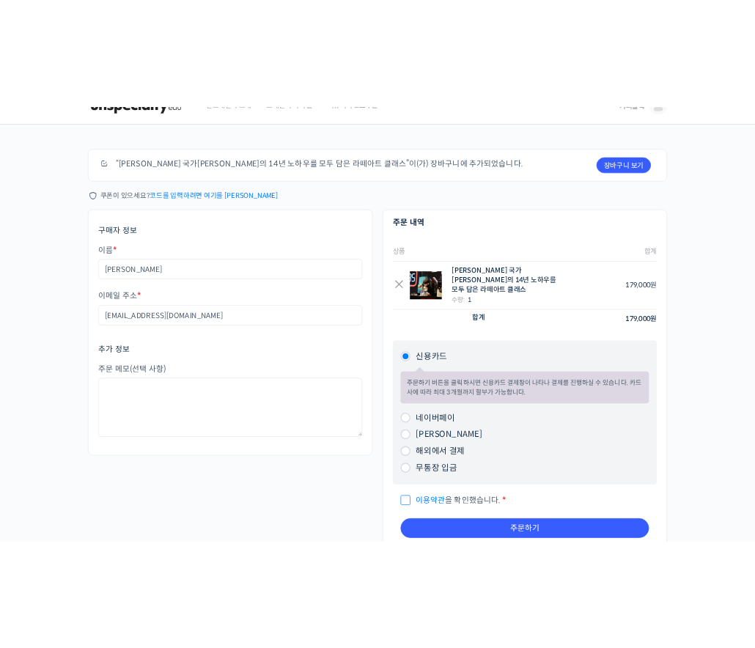
scroll to position [34, 0]
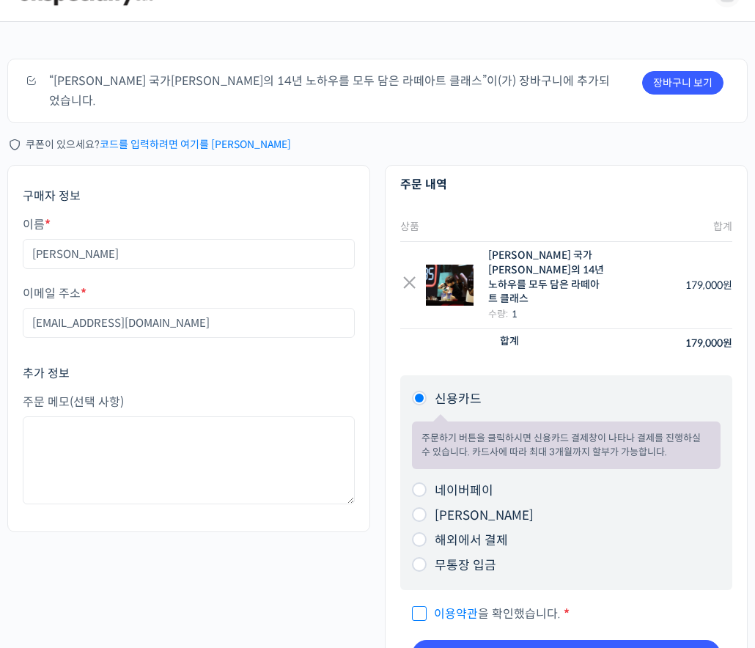
click at [515, 145] on div "장바구니 보기 “최원재 국가대표의 14년 노하우를 모두 담은 라떼아트 클래스”이(가) 장바구니에 추가되었습니다. 쿠폰이 있으세요? 코드를 입력…" at bounding box center [377, 390] width 741 height 663
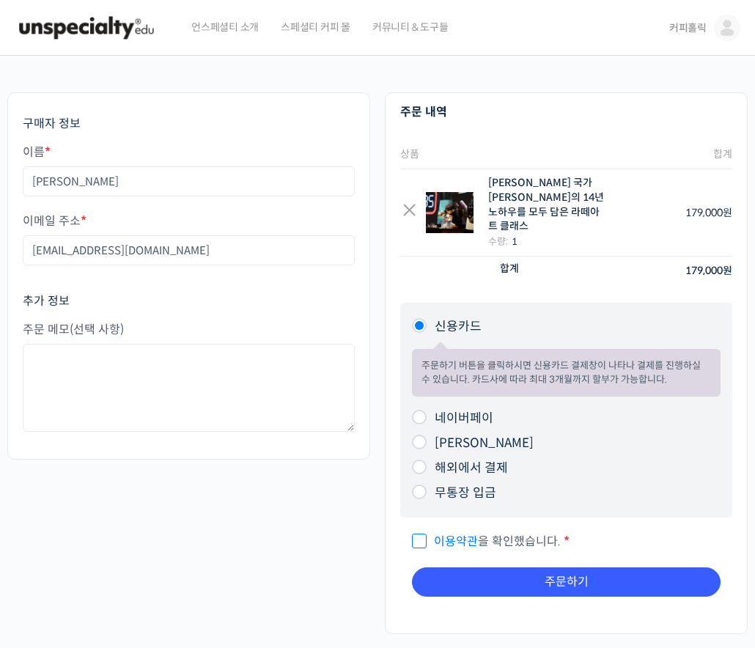
click at [447, 87] on div "주문하기 쿠폰 코드가 있으면 아래에 적용하세요. 쿠폰: 쿠폰 적용하기 구매자 정보 이름 * 양욱진 이메일 주소 * ukjin+testuser@…" at bounding box center [377, 377] width 755 height 642
click at [128, 36] on img at bounding box center [87, 28] width 144 height 44
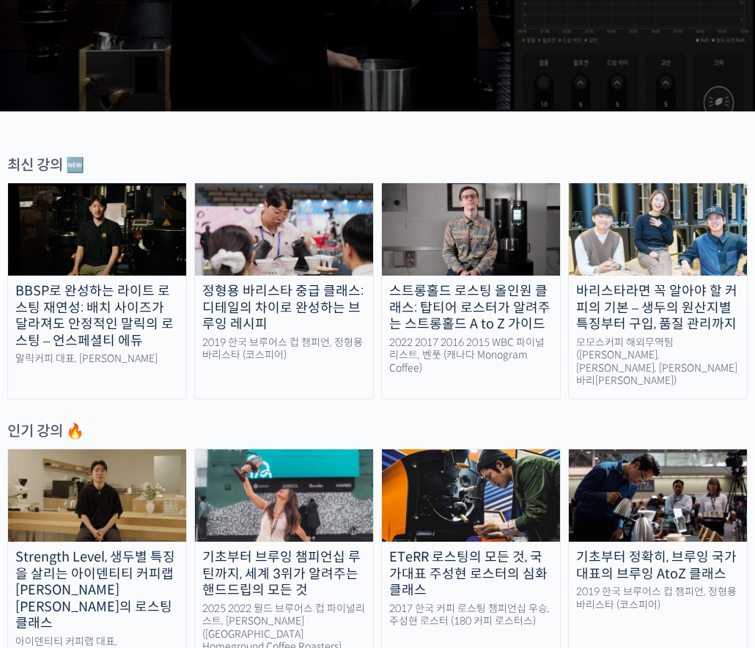
scroll to position [331, 0]
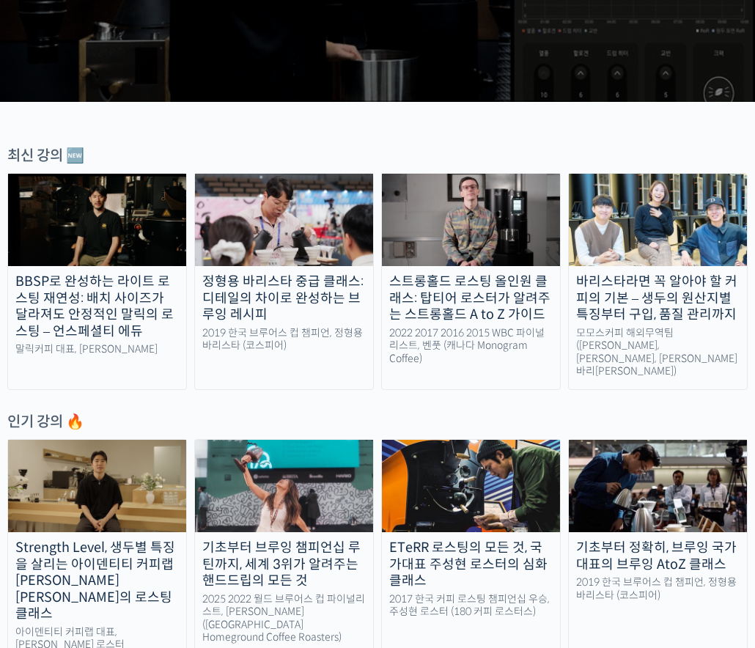
click at [436, 224] on img at bounding box center [471, 220] width 178 height 92
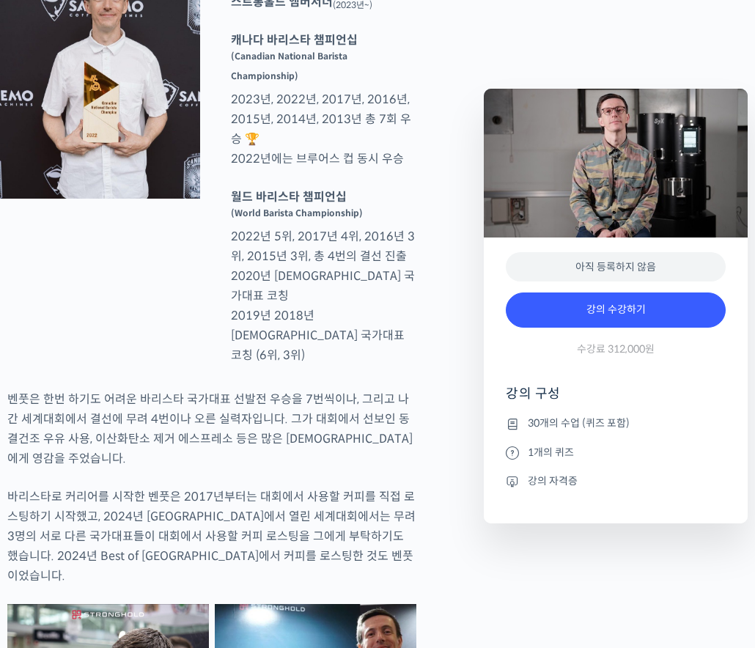
scroll to position [652, 0]
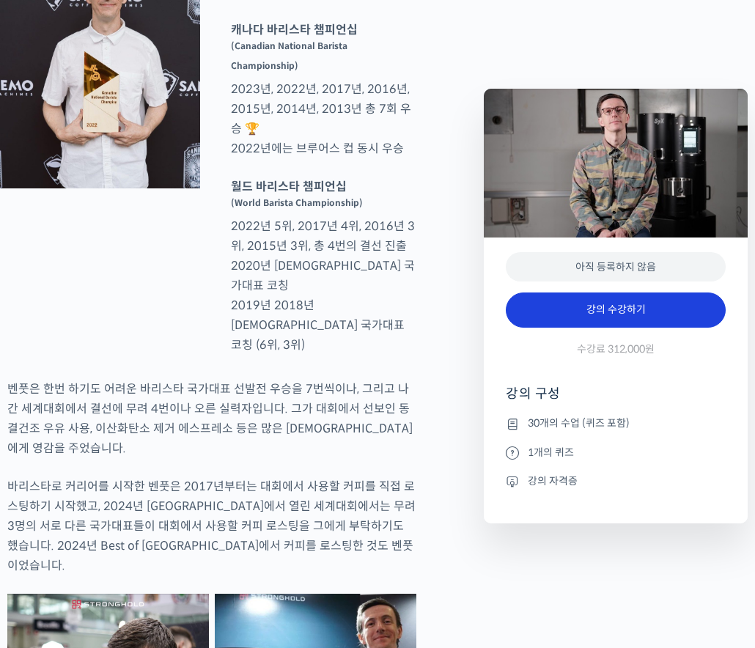
click at [604, 321] on link "강의 수강하기" at bounding box center [616, 310] width 220 height 35
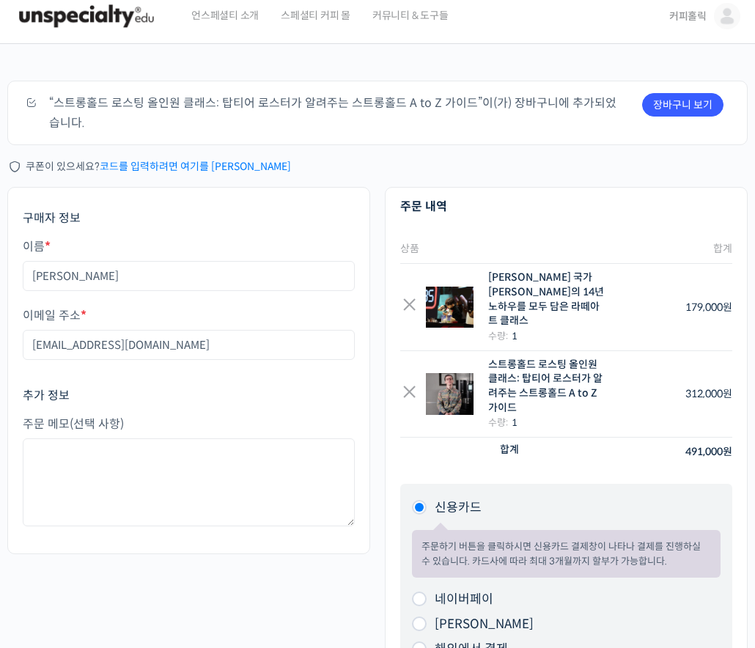
scroll to position [24, 0]
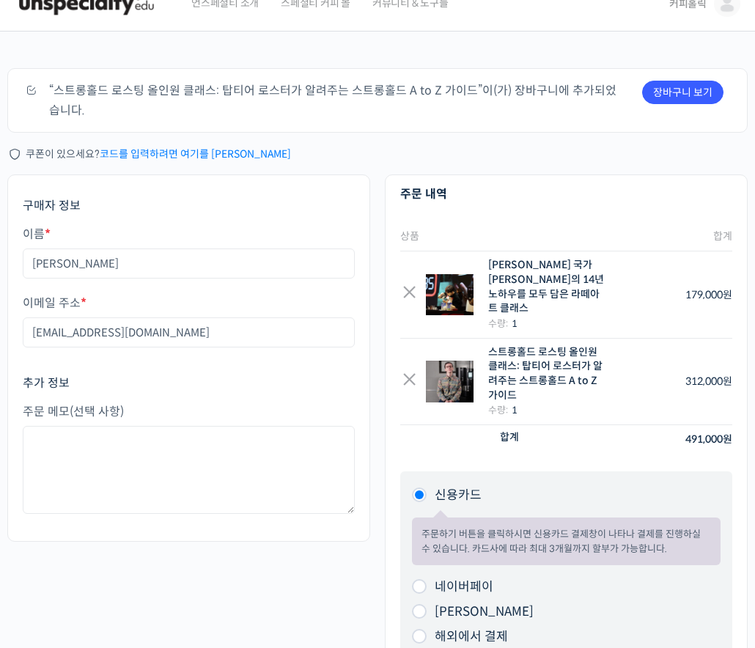
click at [205, 145] on div "쿠폰이 있으세요? 코드를 입력하려면 여기를 [PERSON_NAME]" at bounding box center [377, 154] width 741 height 20
click at [204, 159] on link "코드를 입력하려면 여기를 [PERSON_NAME]" at bounding box center [195, 153] width 191 height 13
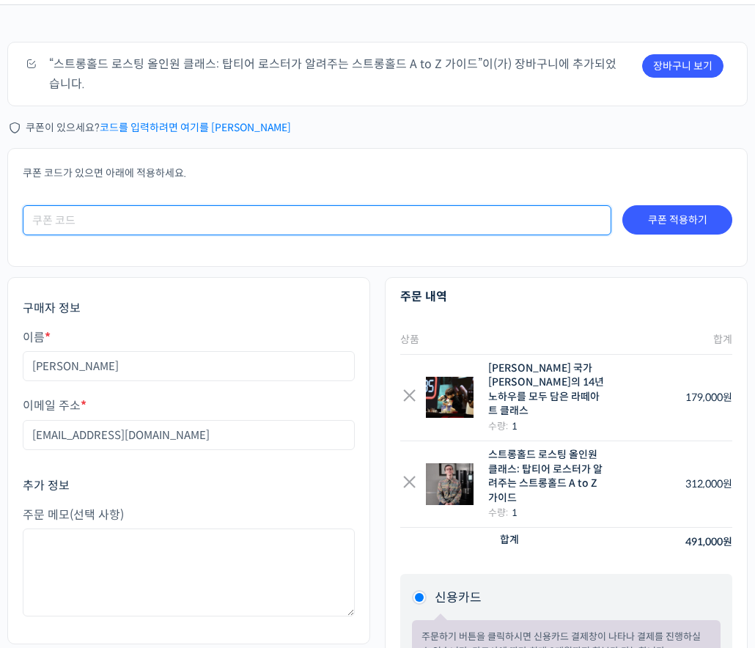
scroll to position [51, 0]
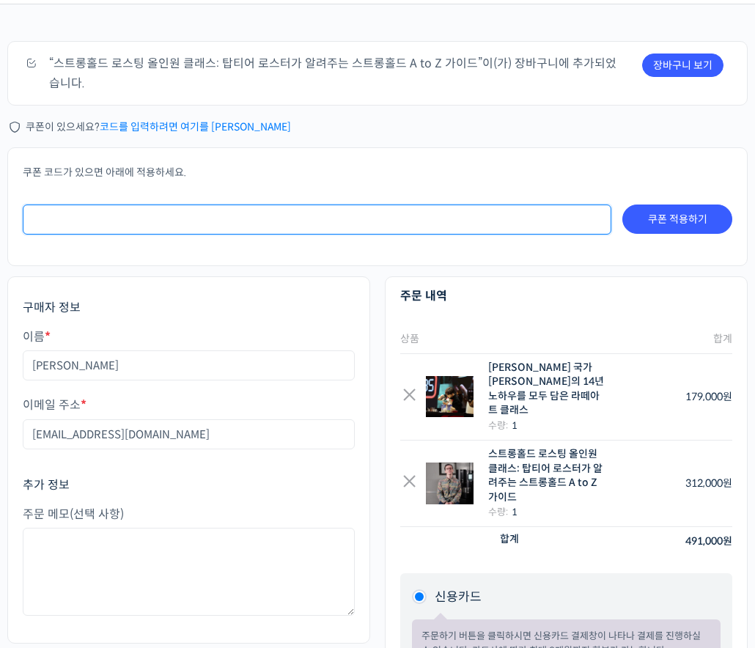
click at [119, 228] on input "쿠폰:" at bounding box center [317, 220] width 589 height 30
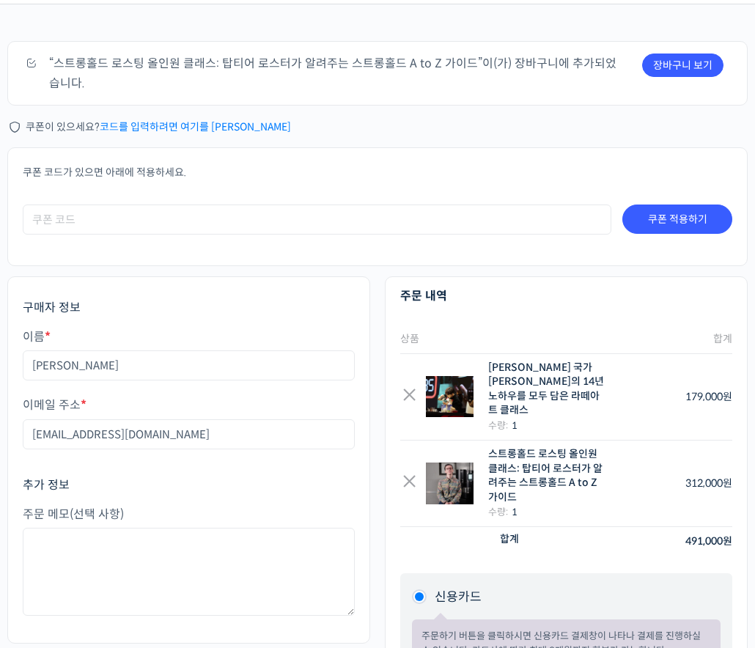
click at [107, 173] on p "쿠폰 코드가 있으면 아래에 적용하세요." at bounding box center [378, 173] width 710 height 20
copy form "쿠폰 코드가 있으면 아래에 적용하세요."
click at [317, 166] on p "쿠폰 코드가 있으면 아래에 적용하세요." at bounding box center [378, 173] width 710 height 20
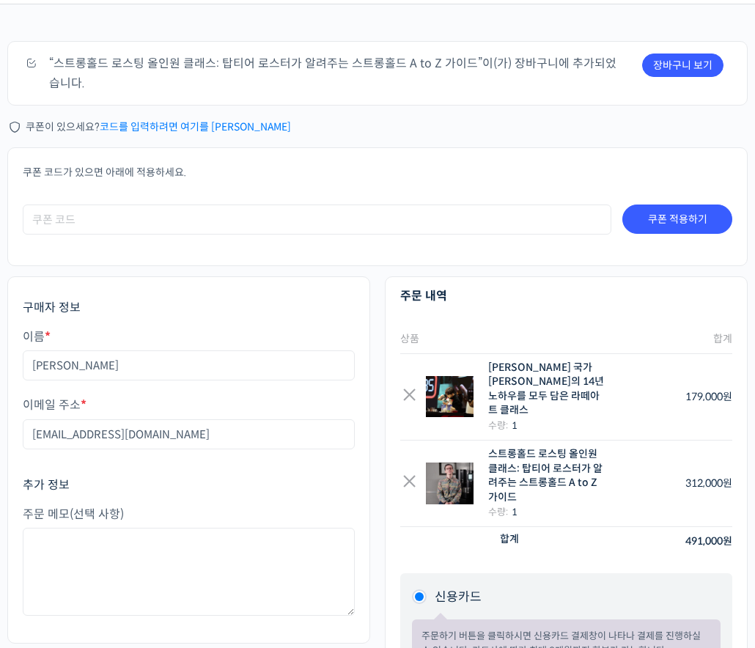
click at [238, 128] on link "코드를 입력하려면 여기를 [PERSON_NAME]" at bounding box center [195, 126] width 191 height 13
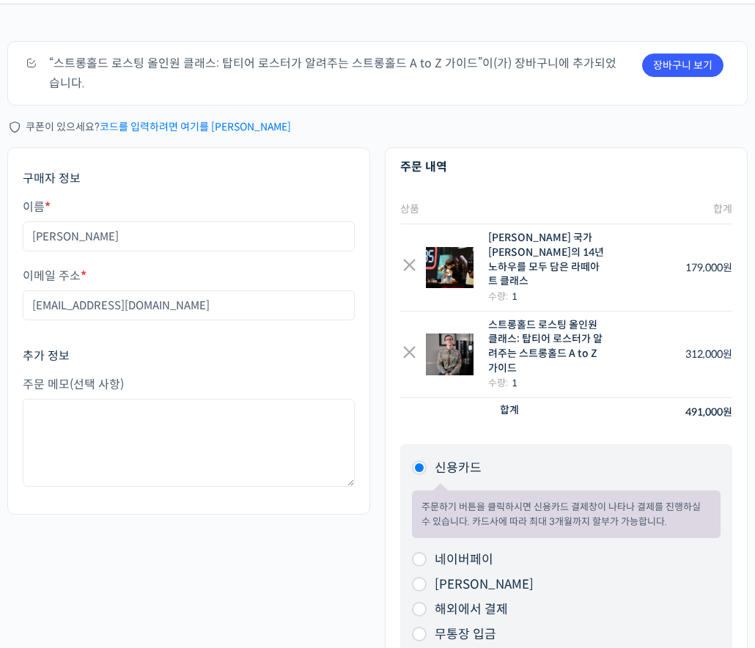
click at [238, 128] on link "코드를 입력하려면 여기를 [PERSON_NAME]" at bounding box center [195, 126] width 191 height 13
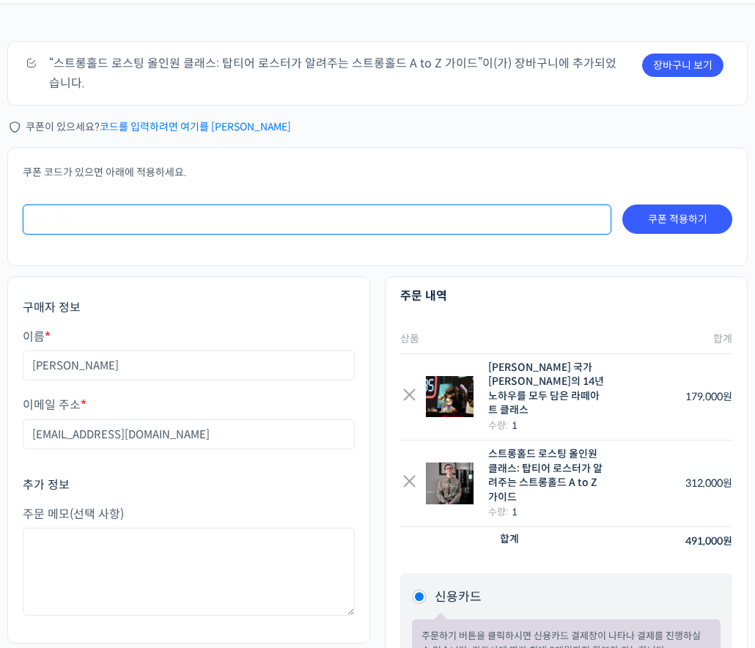
click at [227, 216] on input "쿠폰:" at bounding box center [317, 220] width 589 height 30
click at [353, 222] on input "쿠폰:" at bounding box center [317, 220] width 589 height 30
paste input "QX99BAWP!@#!@#-_$%#1342342342341234234"
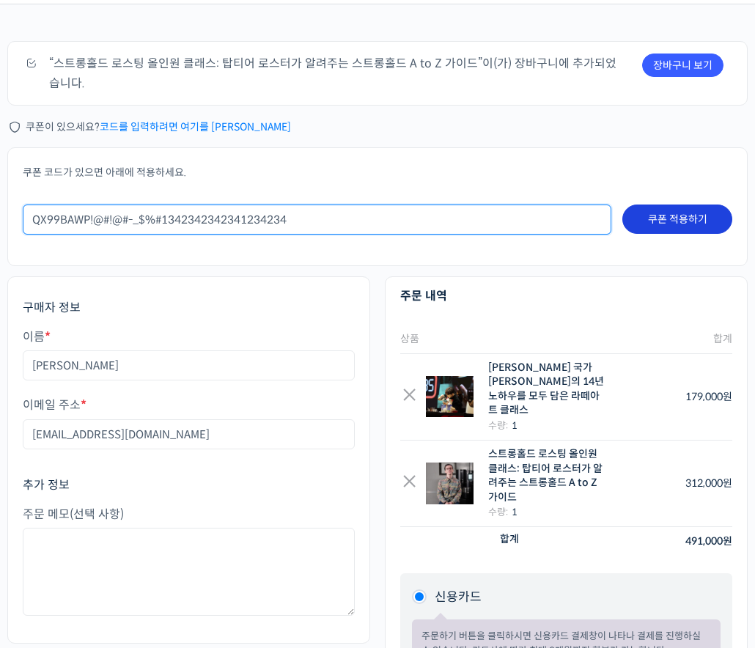
type input "QX99BAWP!@#!@#-_$%#1342342342341234234"
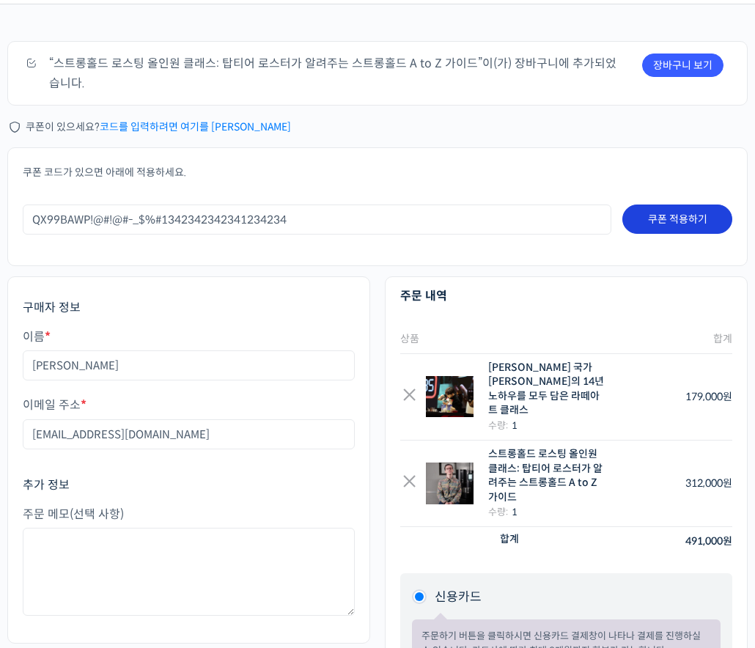
click at [701, 220] on button "쿠폰 적용하기" at bounding box center [678, 219] width 110 height 29
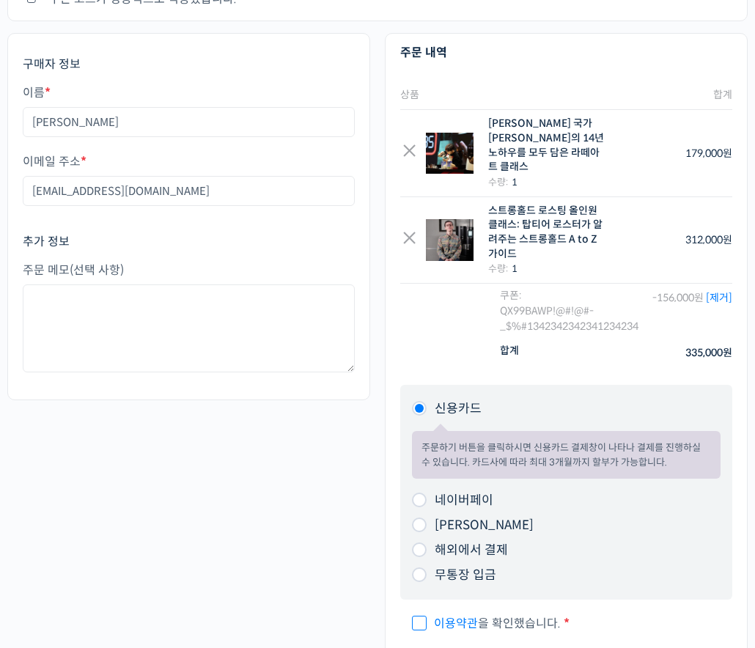
scroll to position [0, 0]
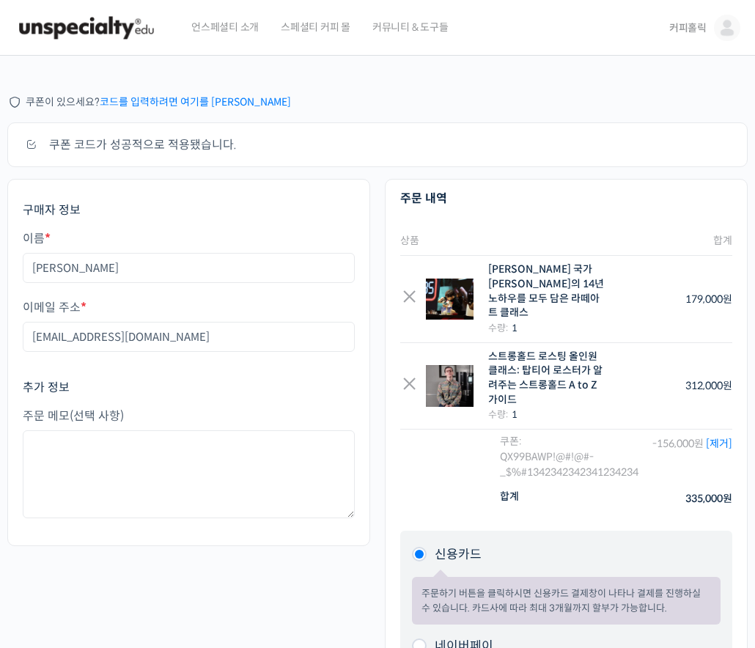
click at [167, 92] on div "쿠폰이 있으세요? 코드를 입력하려면 여기를 클릭하세요" at bounding box center [377, 102] width 741 height 20
click at [167, 100] on link "코드를 입력하려면 여기를 [PERSON_NAME]" at bounding box center [195, 101] width 191 height 13
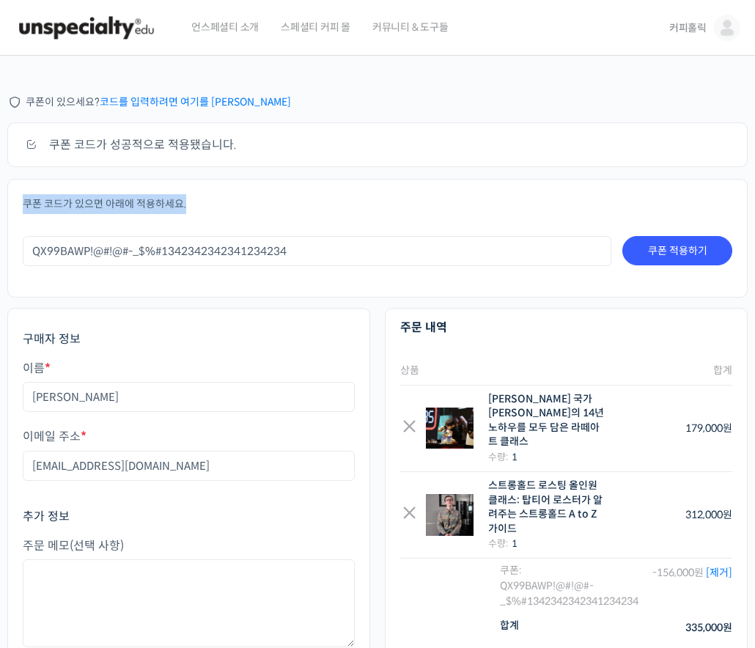
drag, startPoint x: 186, startPoint y: 205, endPoint x: 18, endPoint y: 199, distance: 168.8
click at [18, 199] on form "쿠폰 코드가 있으면 아래에 적용하세요. 쿠폰: QX99BAWP!@#!@#-_$%#1342342342341234234 쿠폰 적용하기" at bounding box center [377, 238] width 741 height 119
copy p "쿠폰 코드가 있으면 아래에 적용하세요."
click at [271, 100] on div "쿠폰이 있으세요? 코드를 입력하려면 여기를 클릭하세요" at bounding box center [377, 102] width 741 height 20
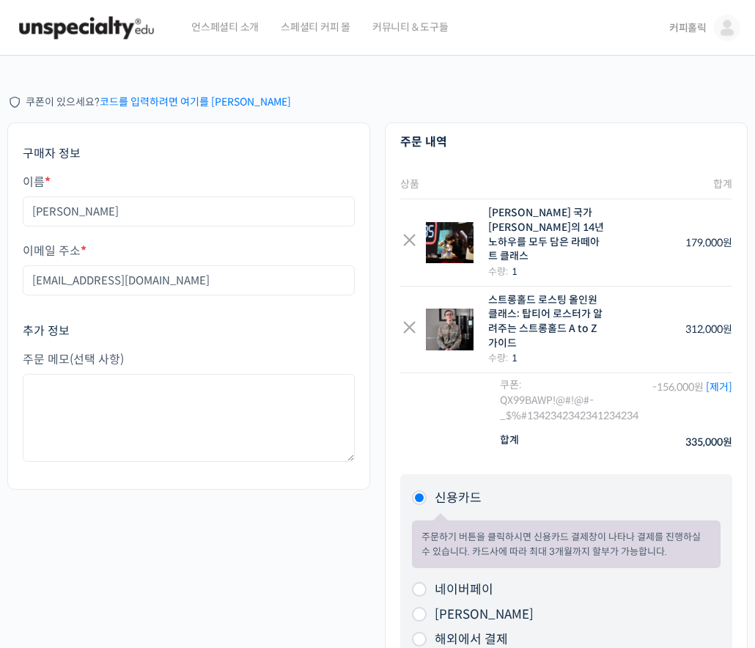
click at [199, 96] on link "코드를 입력하려면 여기를 [PERSON_NAME]" at bounding box center [195, 101] width 191 height 13
click at [118, 106] on link "코드를 입력하려면 여기를 [PERSON_NAME]" at bounding box center [195, 101] width 191 height 13
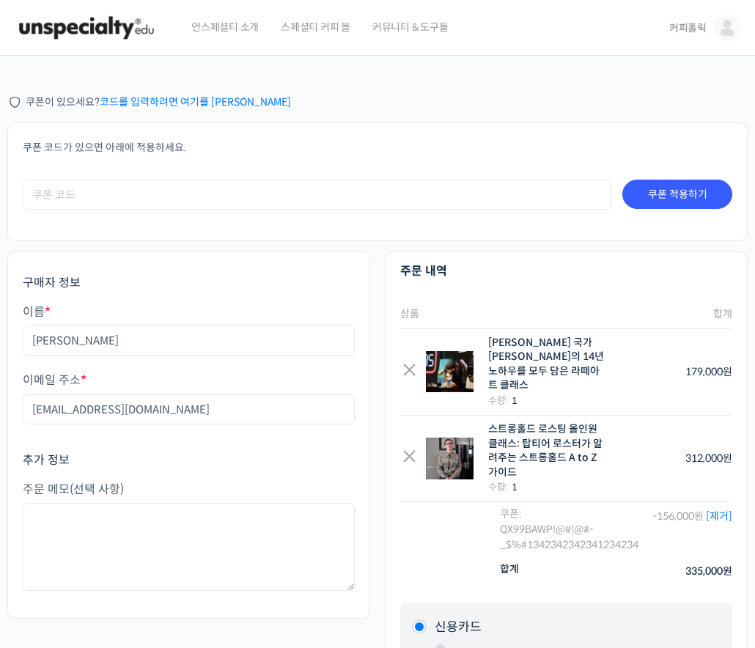
click at [351, 131] on form "쿠폰 코드가 있으면 아래에 적용하세요. 쿠폰: 쿠폰 적용하기" at bounding box center [377, 181] width 741 height 119
click at [263, 128] on form "쿠폰 코드가 있으면 아래에 적용하세요. 쿠폰: 쿠폰 적용하기" at bounding box center [377, 181] width 741 height 119
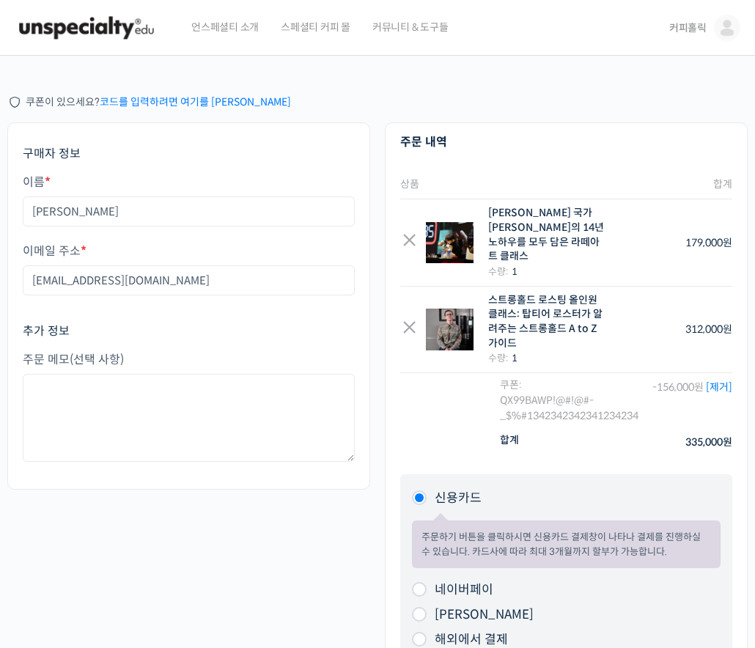
click at [203, 97] on link "코드를 입력하려면 여기를 클릭하세요" at bounding box center [195, 101] width 191 height 13
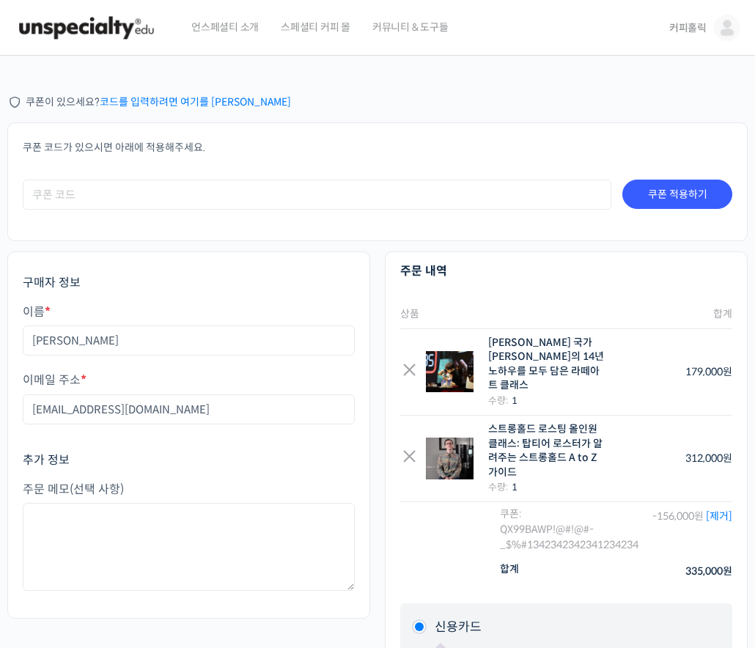
click at [187, 105] on link "코드를 입력하려면 여기를 클릭하세요" at bounding box center [195, 101] width 191 height 13
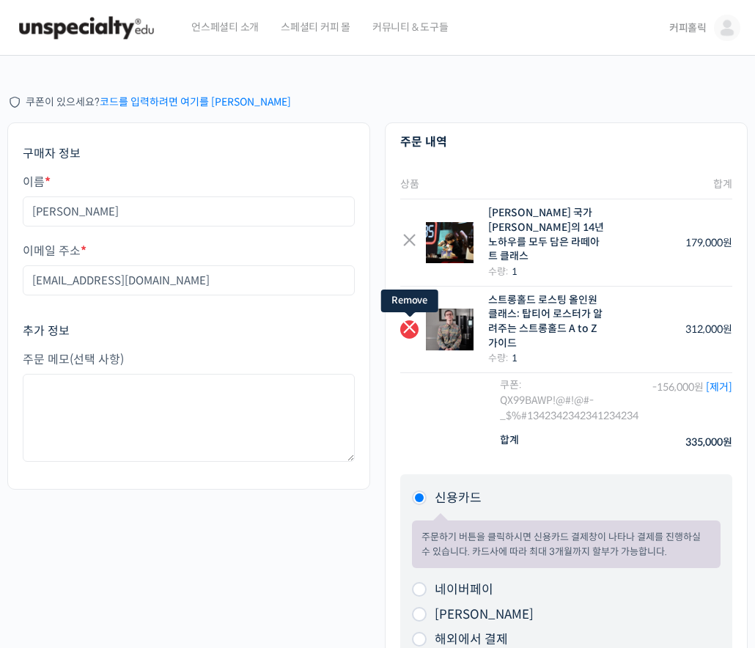
click at [408, 320] on link "×" at bounding box center [409, 329] width 18 height 18
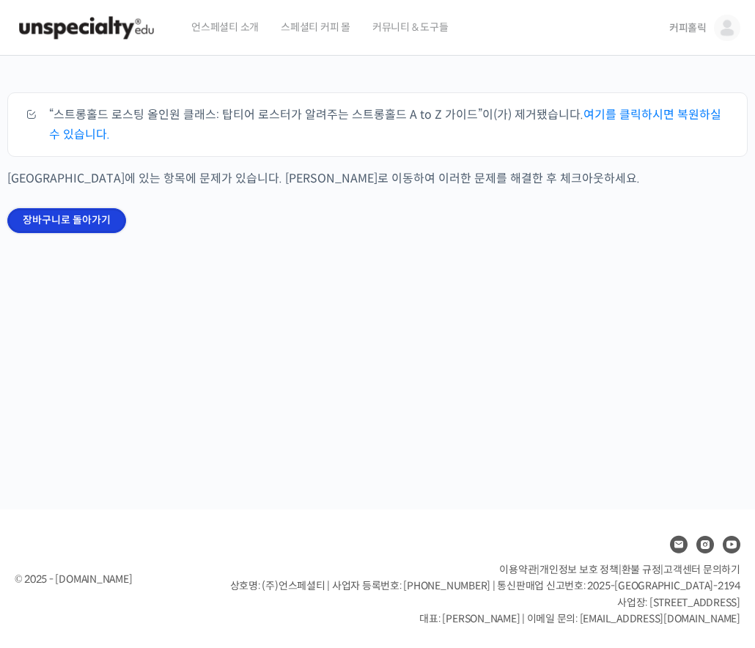
click at [74, 221] on link "장바구니로 돌아가기" at bounding box center [66, 220] width 119 height 25
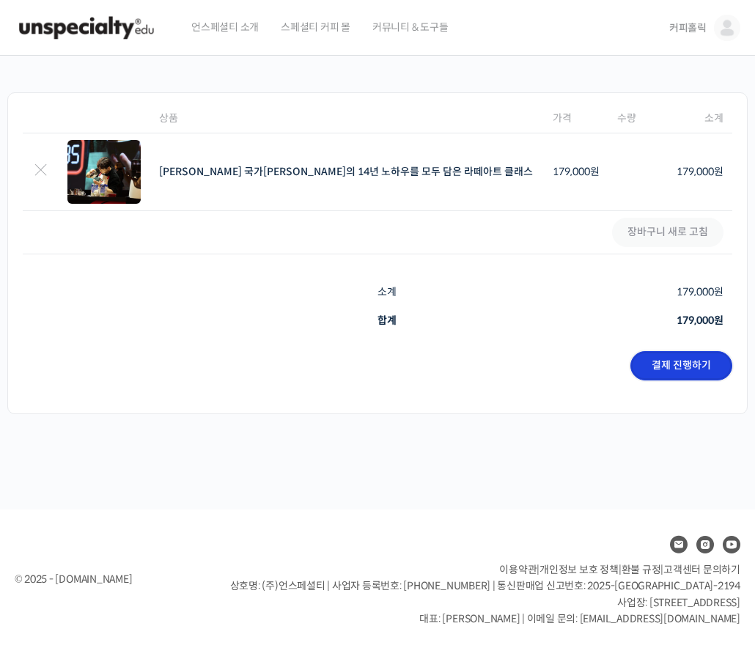
click at [686, 366] on link "결제 진행하기" at bounding box center [682, 365] width 102 height 29
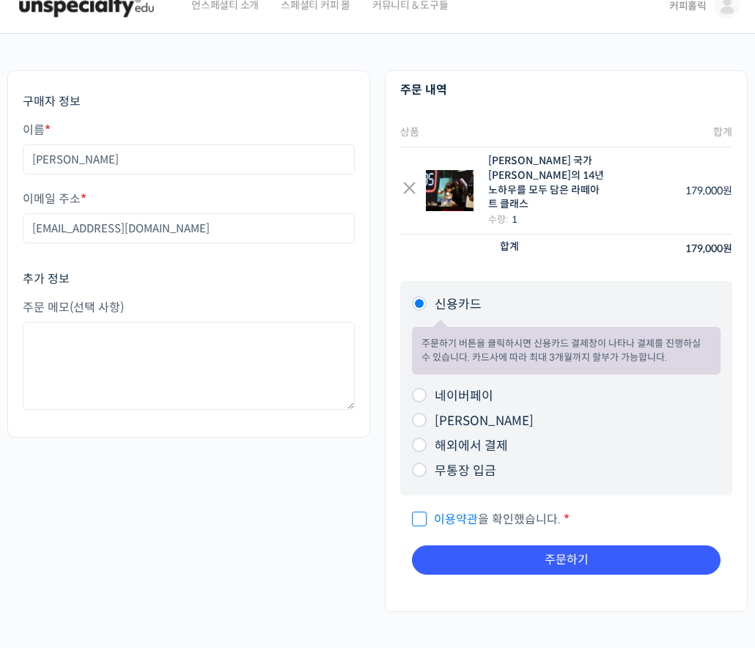
scroll to position [25, 0]
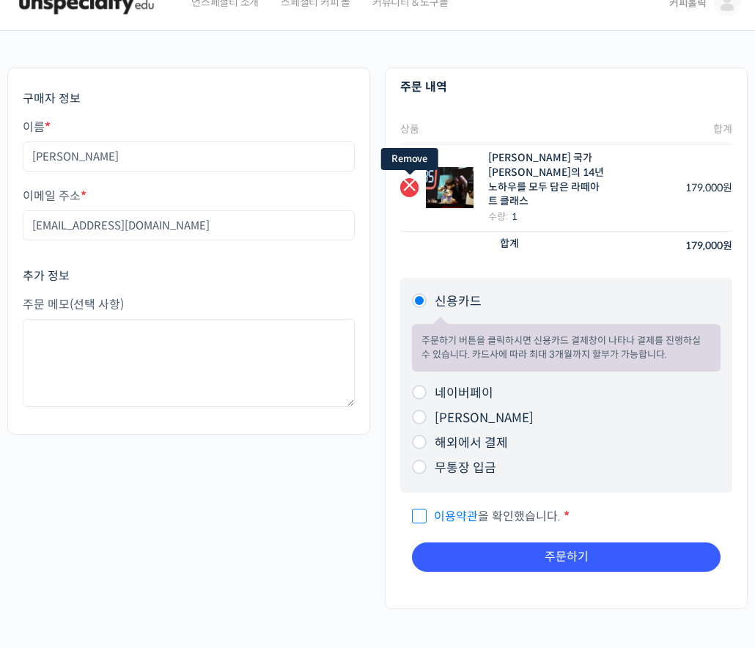
click at [411, 184] on link "×" at bounding box center [409, 187] width 18 height 18
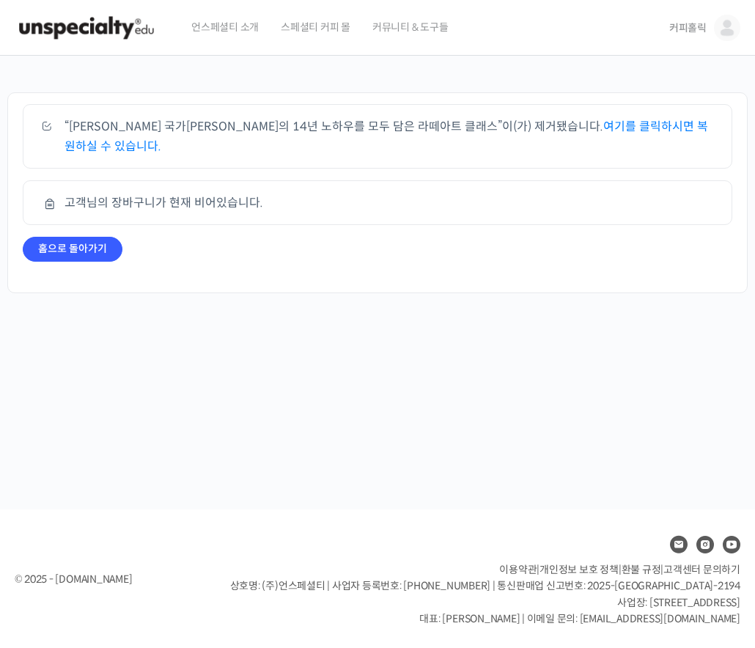
click at [563, 293] on div "장바구니 “최원재 국가대표의 14년 노하우를 모두 담은 라떼아트 클래스”이(가) 제거됐습니다. 여기를 클릭하시면 복원하실 수 있습니다. 고객님…" at bounding box center [377, 195] width 755 height 278
click at [133, 30] on img at bounding box center [87, 28] width 144 height 44
